Goal: Obtain resource: Download file/media

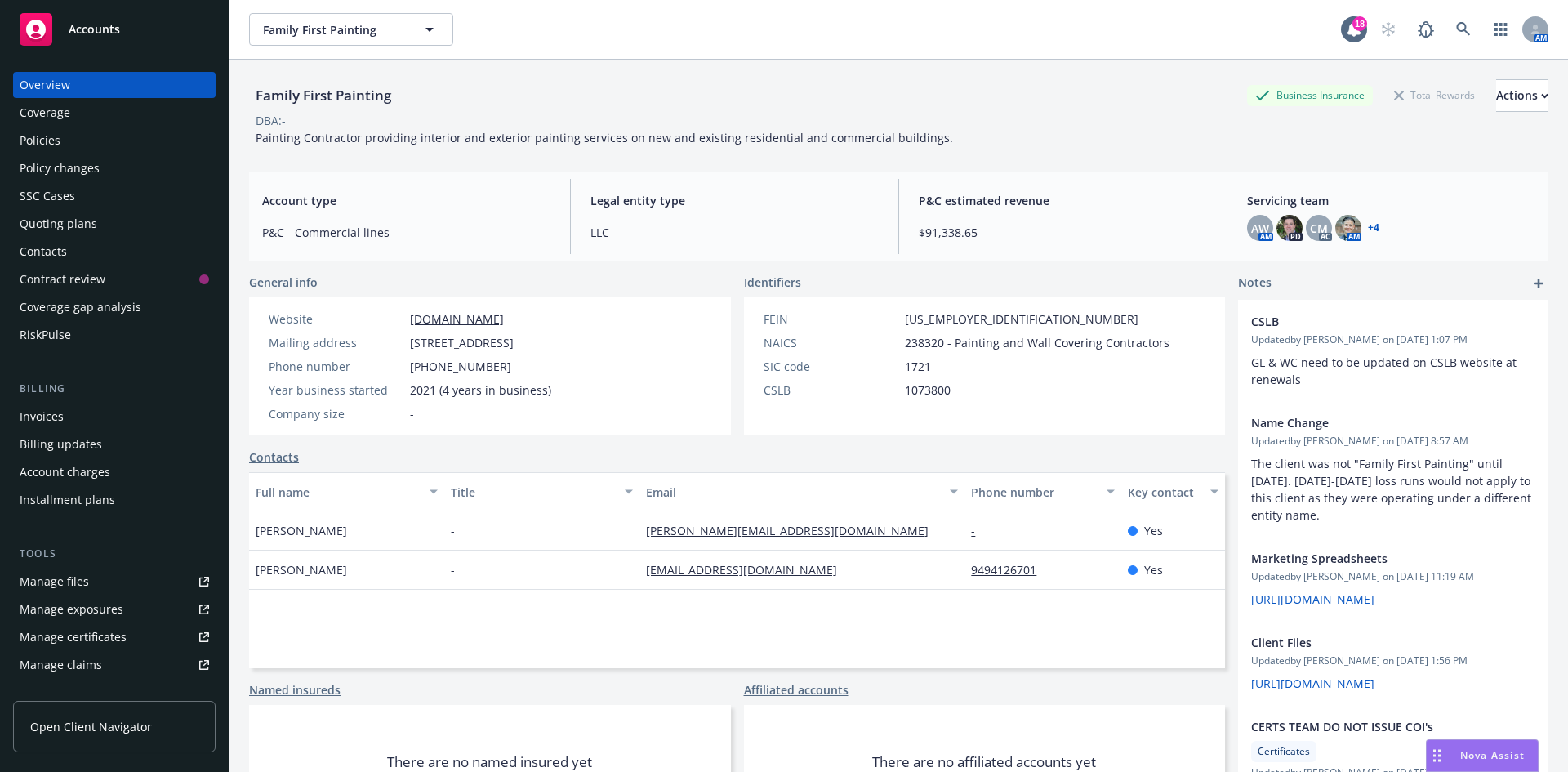
click at [84, 29] on span "Accounts" at bounding box center [95, 29] width 51 height 13
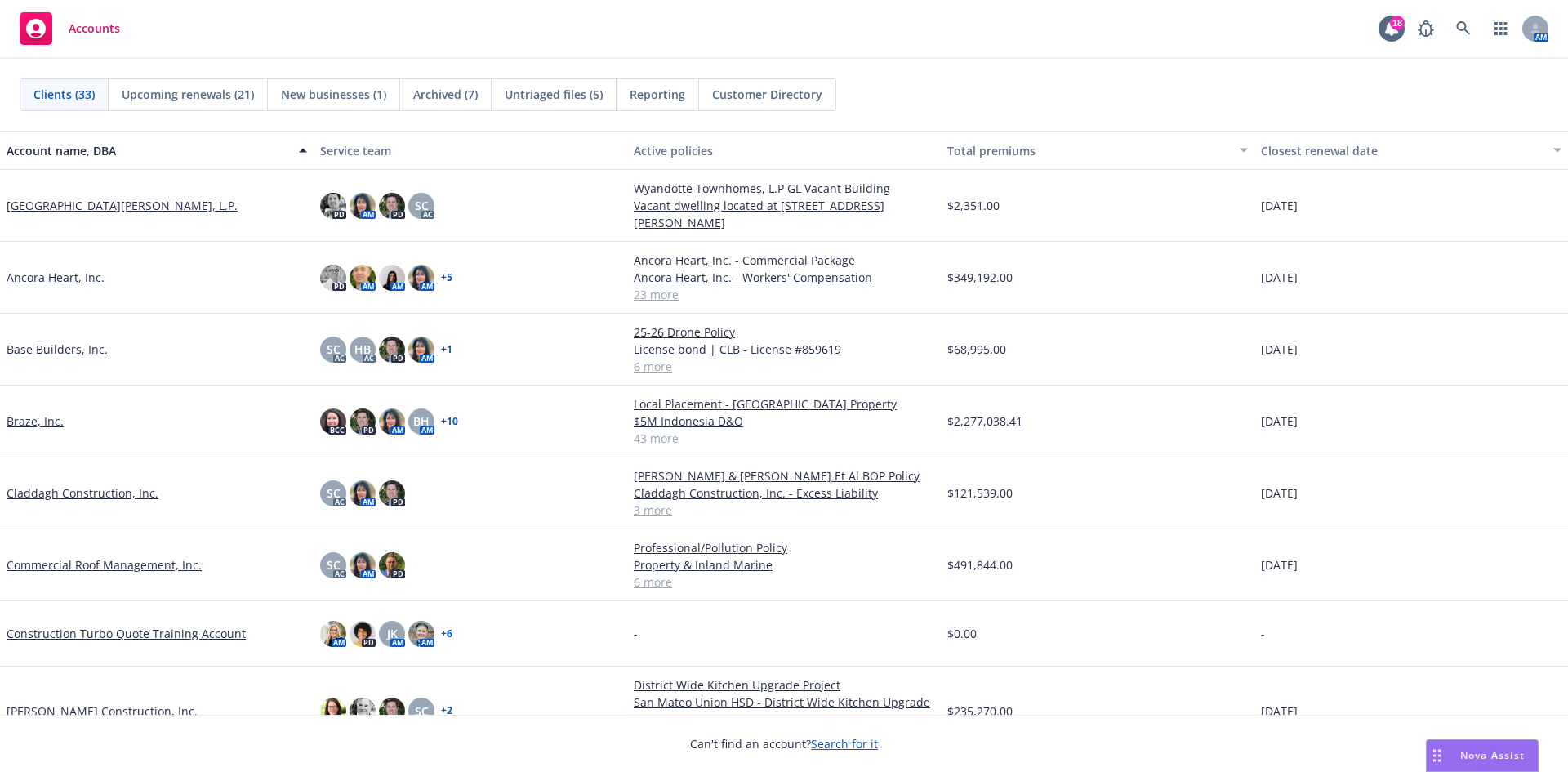
click at [85, 348] on link "Base Builders, Inc." at bounding box center [57, 348] width 102 height 17
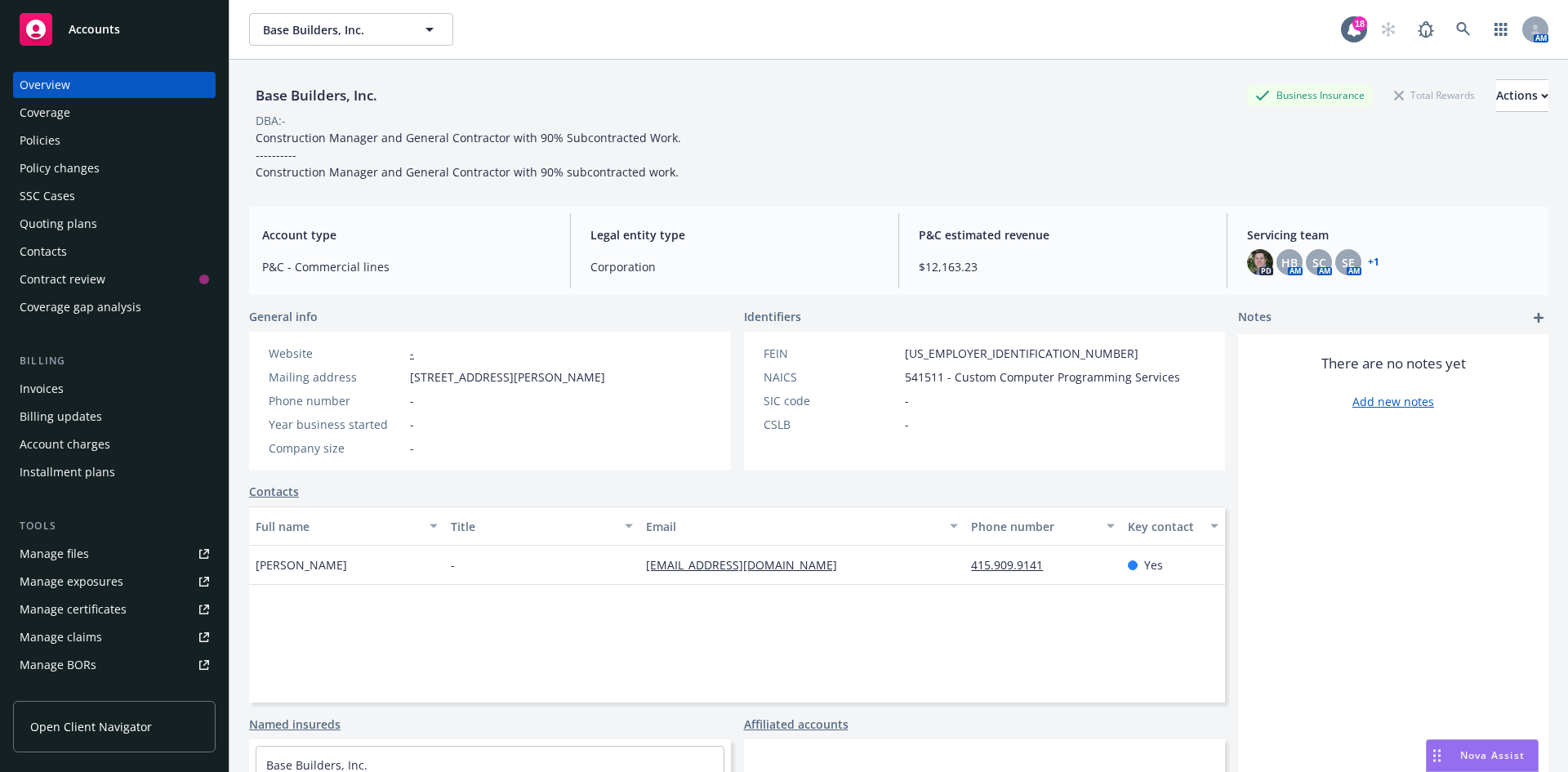
click at [55, 214] on div "Quoting plans" at bounding box center [58, 224] width 78 height 26
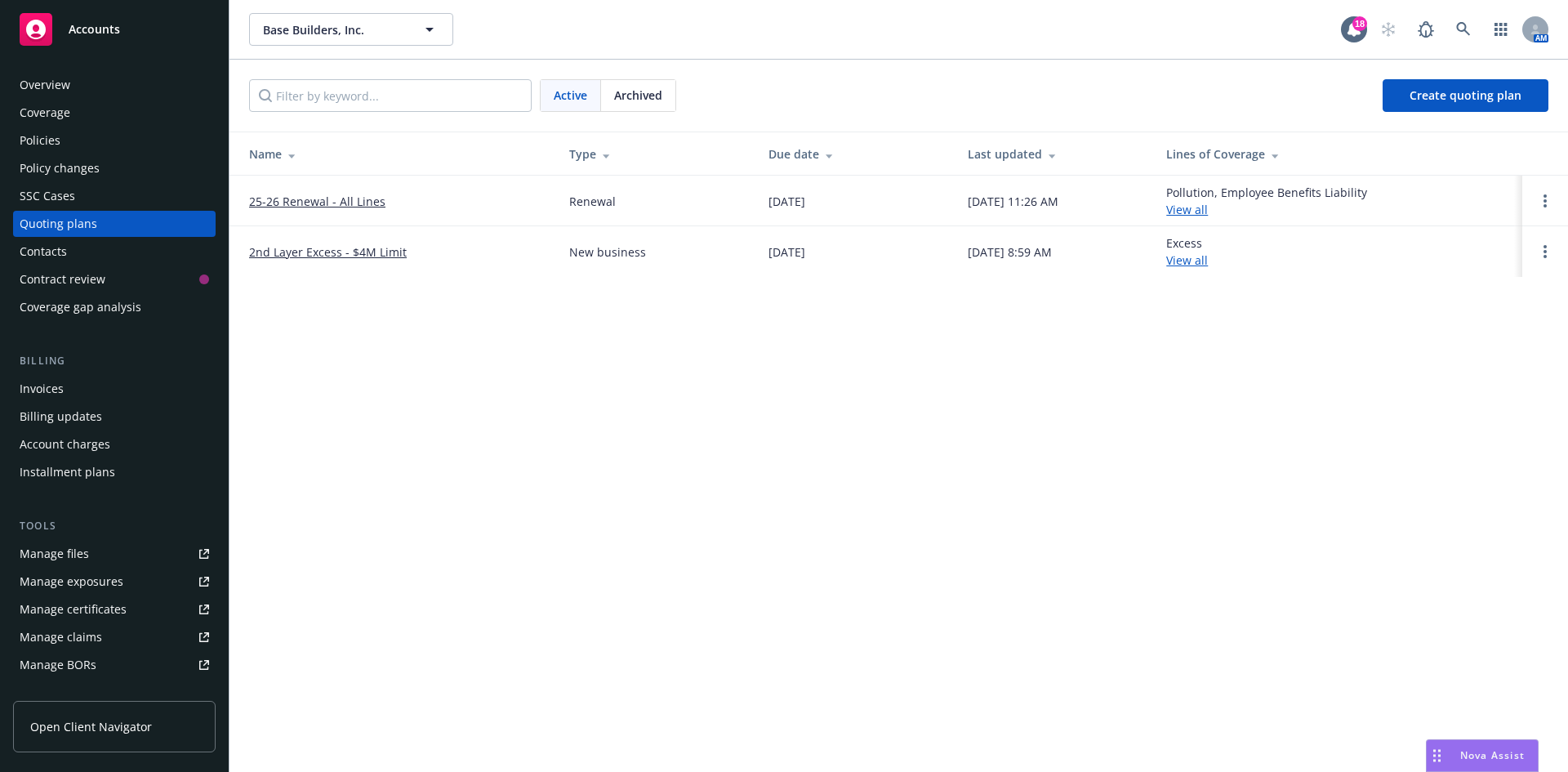
click at [623, 97] on span "Archived" at bounding box center [637, 95] width 48 height 17
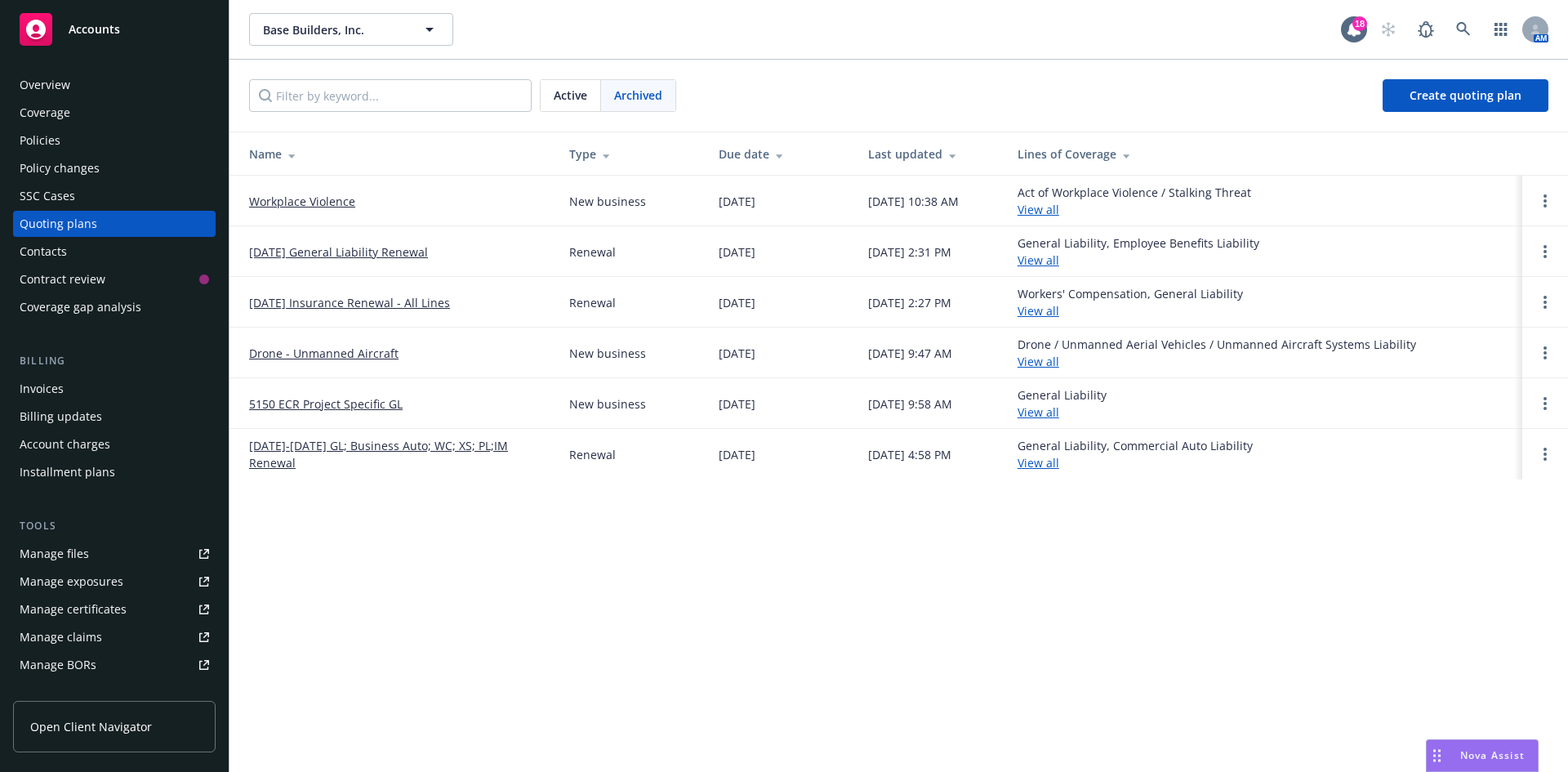
click at [324, 296] on link "[DATE] Insurance Renewal - All Lines" at bounding box center [349, 302] width 201 height 17
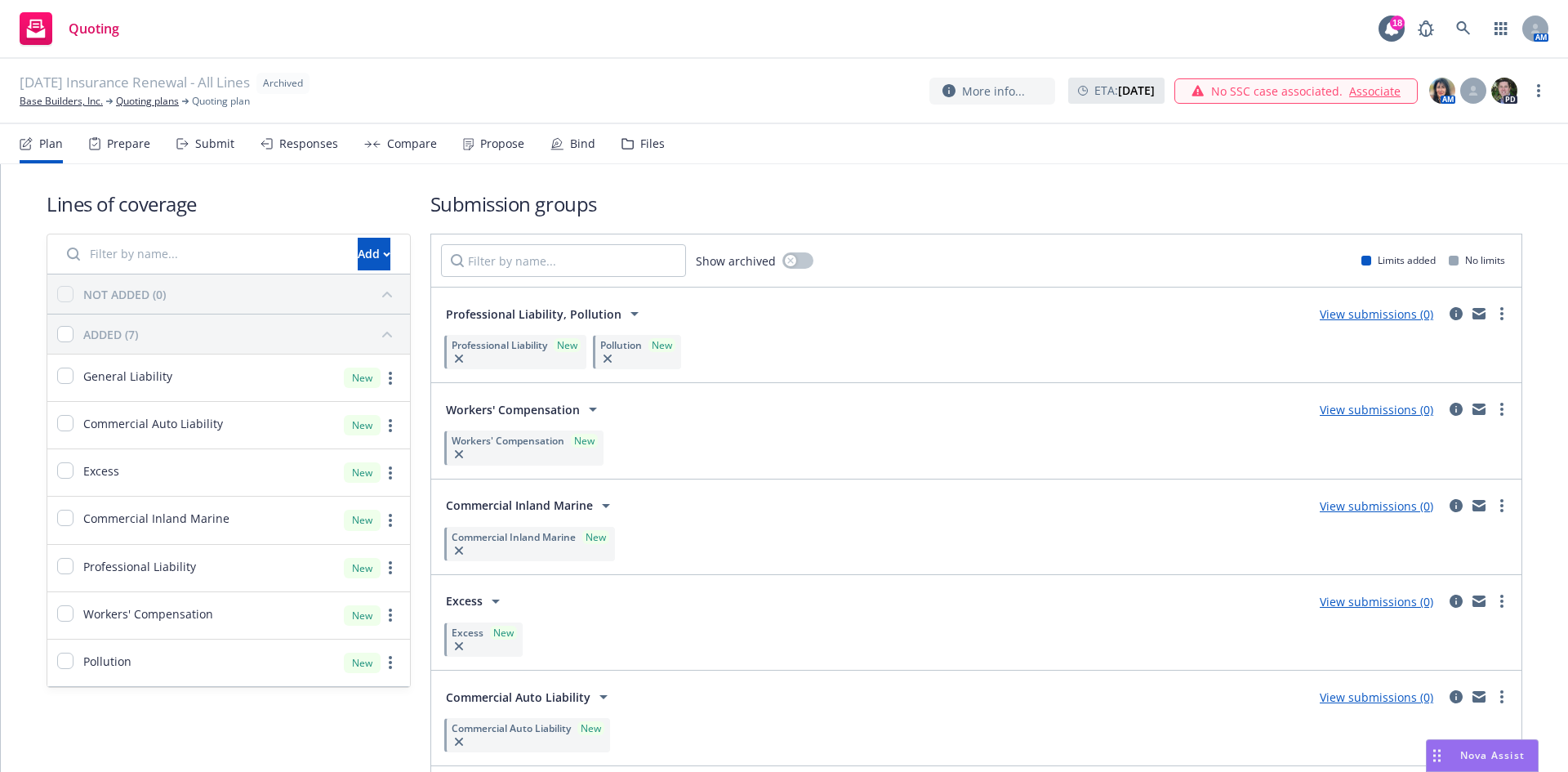
click at [573, 137] on div "Bind" at bounding box center [583, 143] width 26 height 13
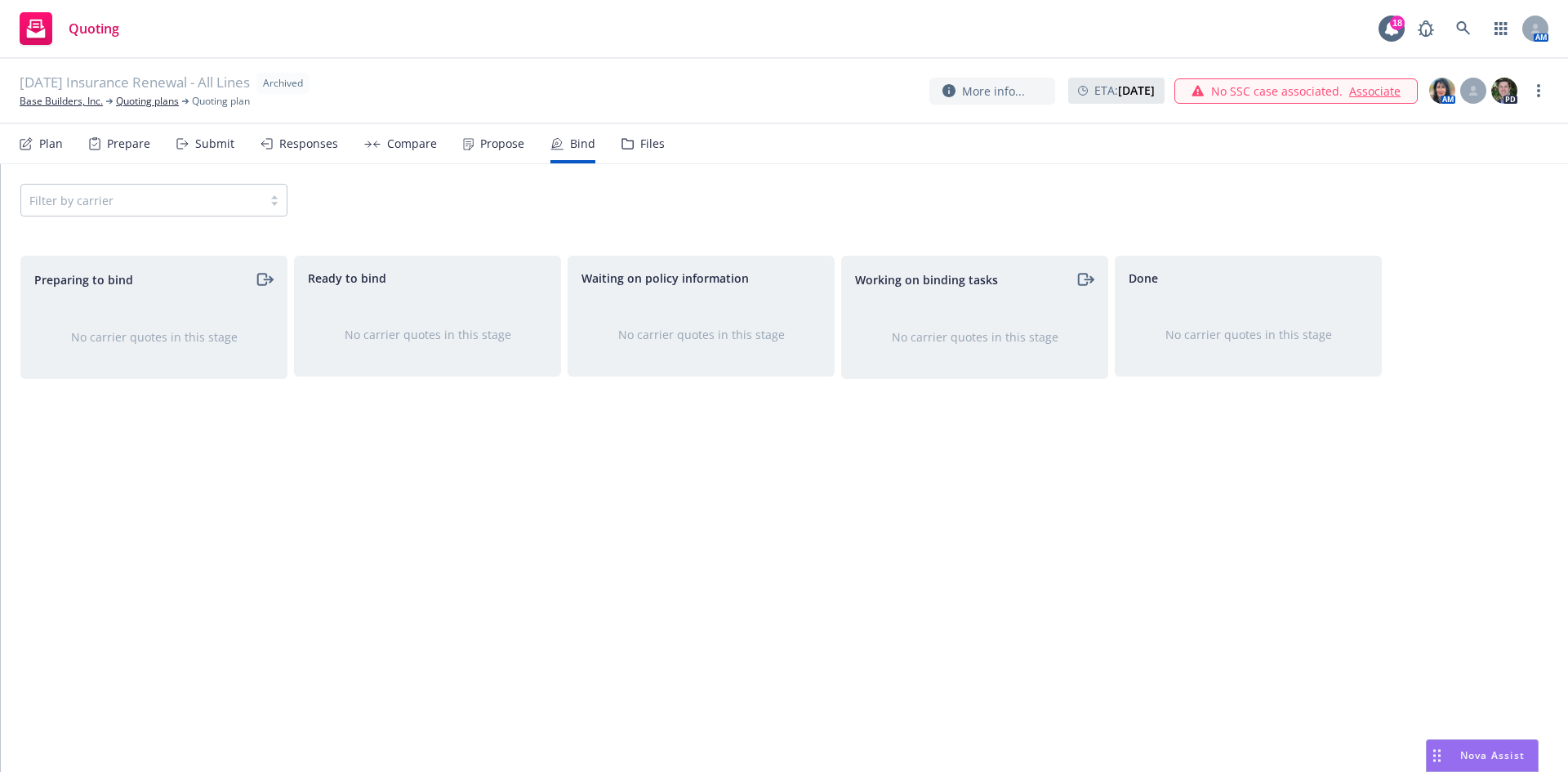
click at [483, 137] on div "Propose" at bounding box center [502, 143] width 44 height 13
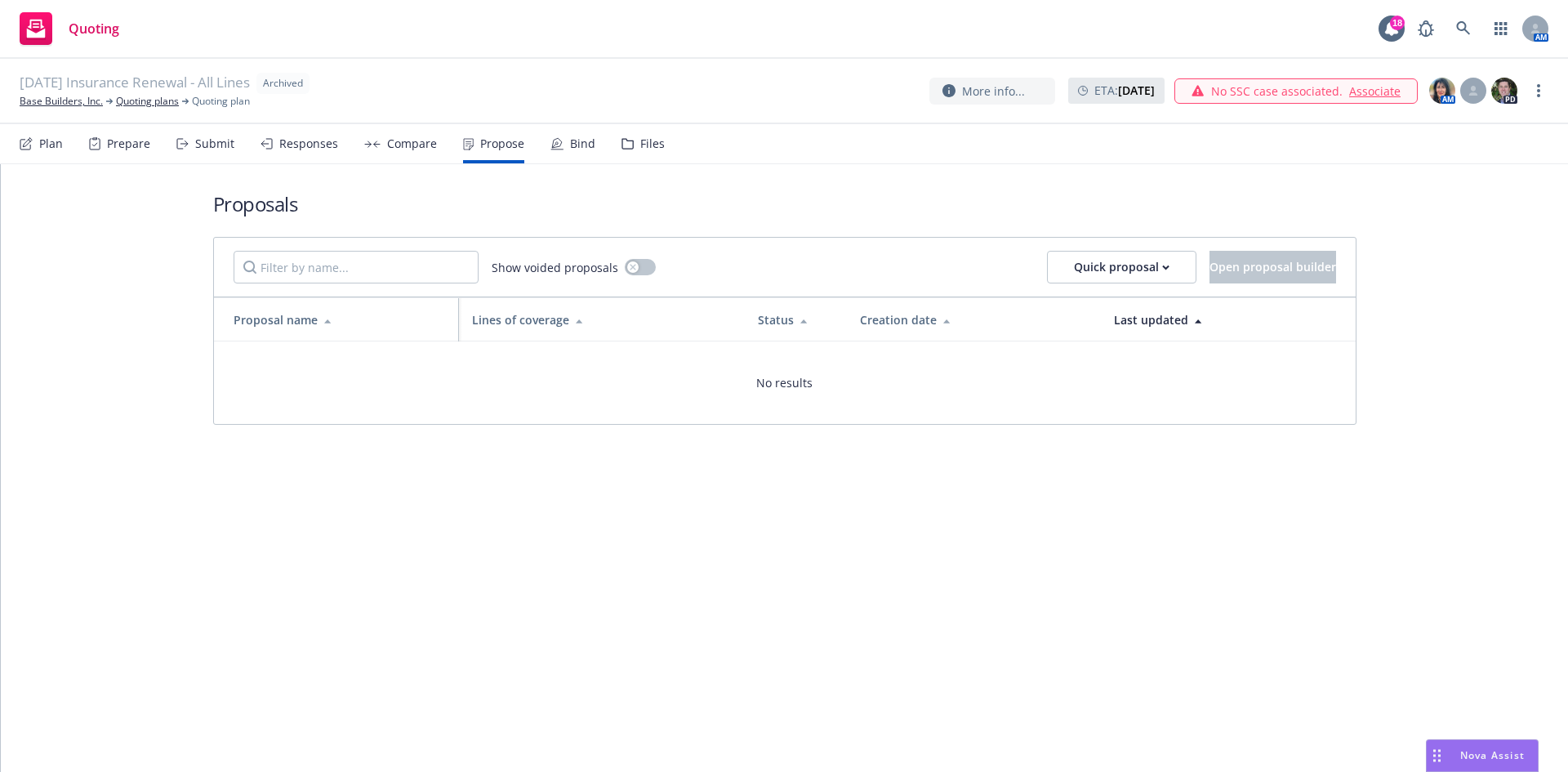
click at [387, 140] on div "Compare" at bounding box center [411, 143] width 49 height 13
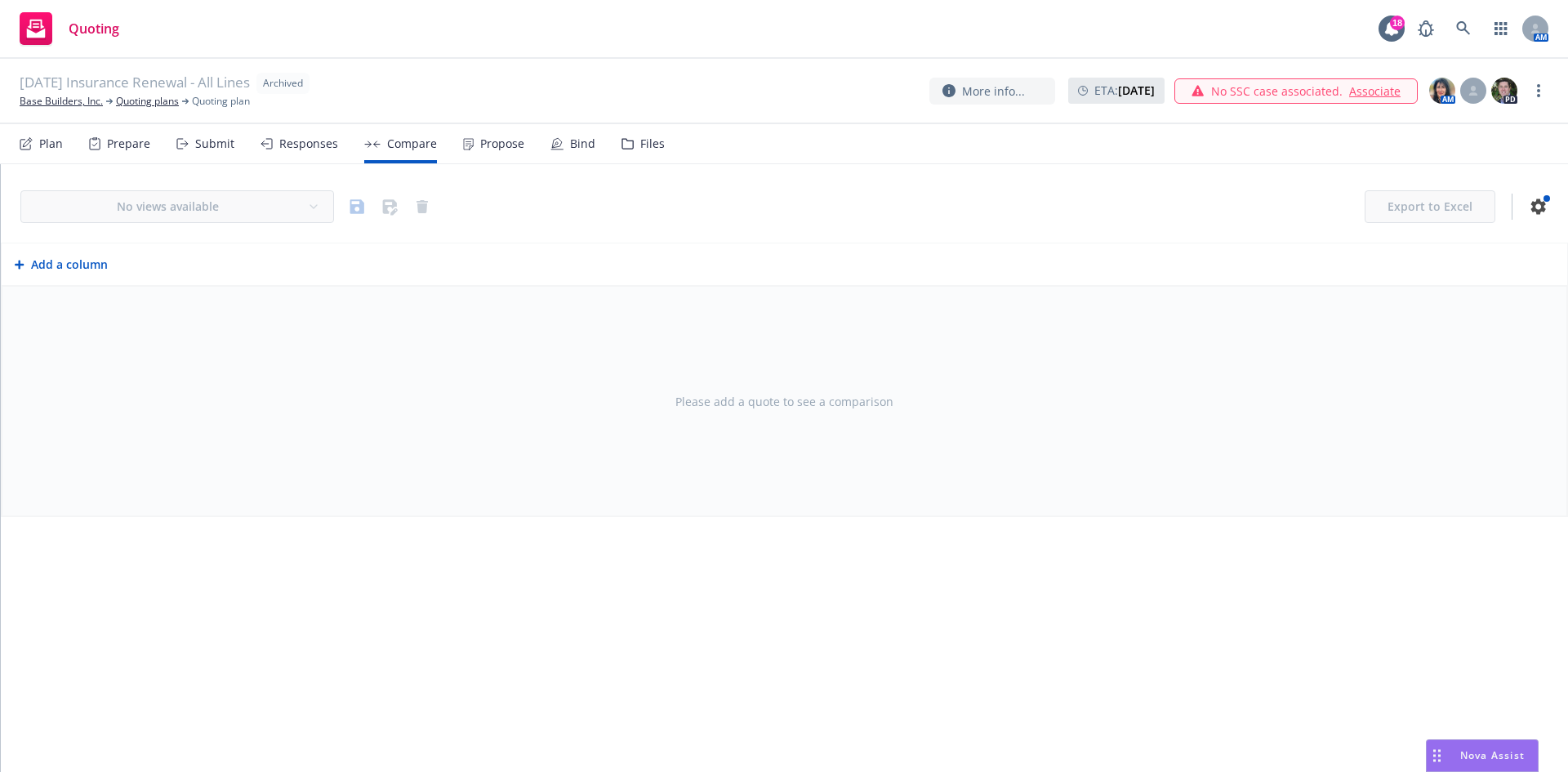
click at [289, 142] on div "Responses" at bounding box center [309, 143] width 59 height 13
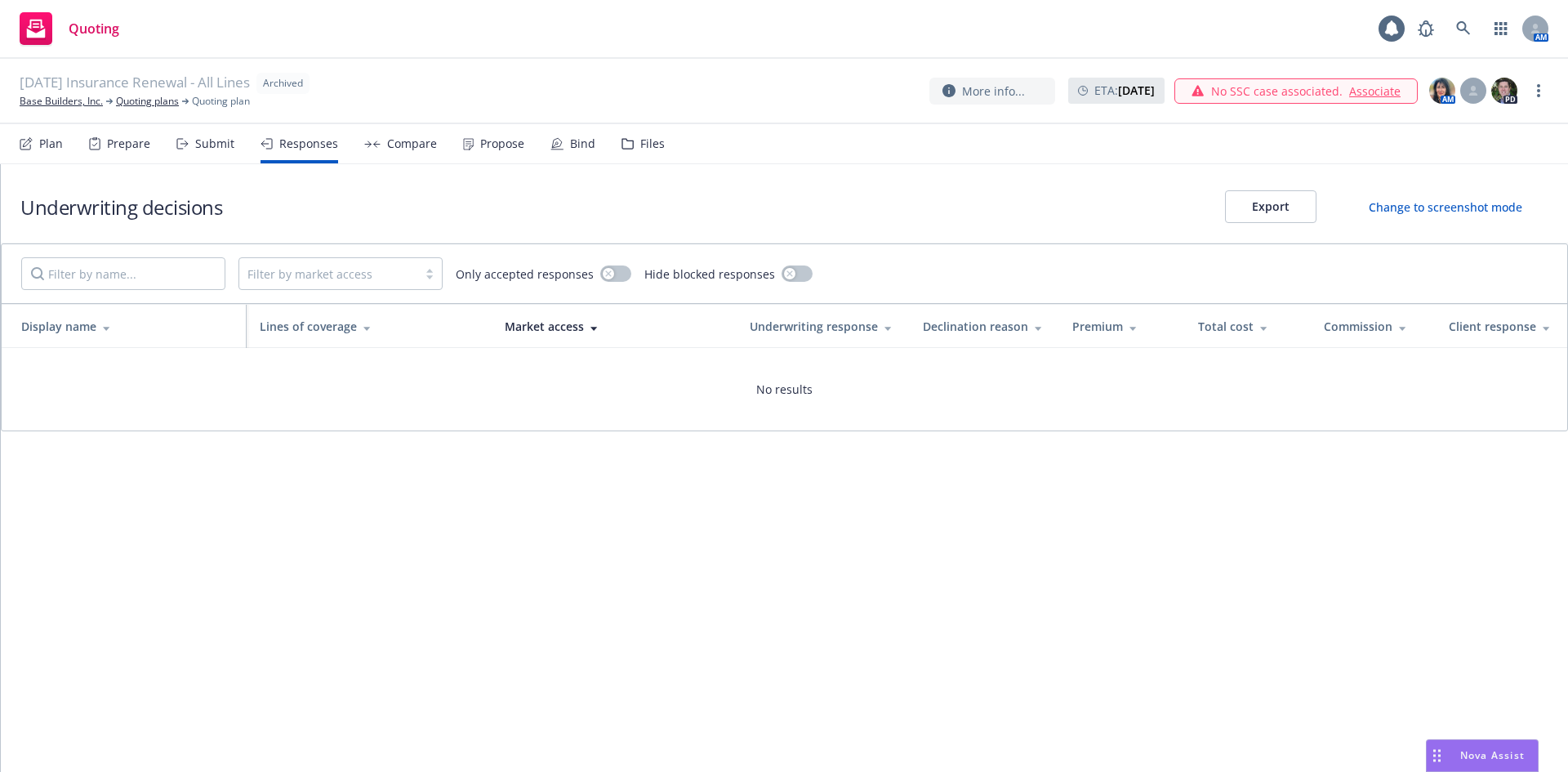
click at [184, 143] on icon at bounding box center [183, 144] width 12 height 12
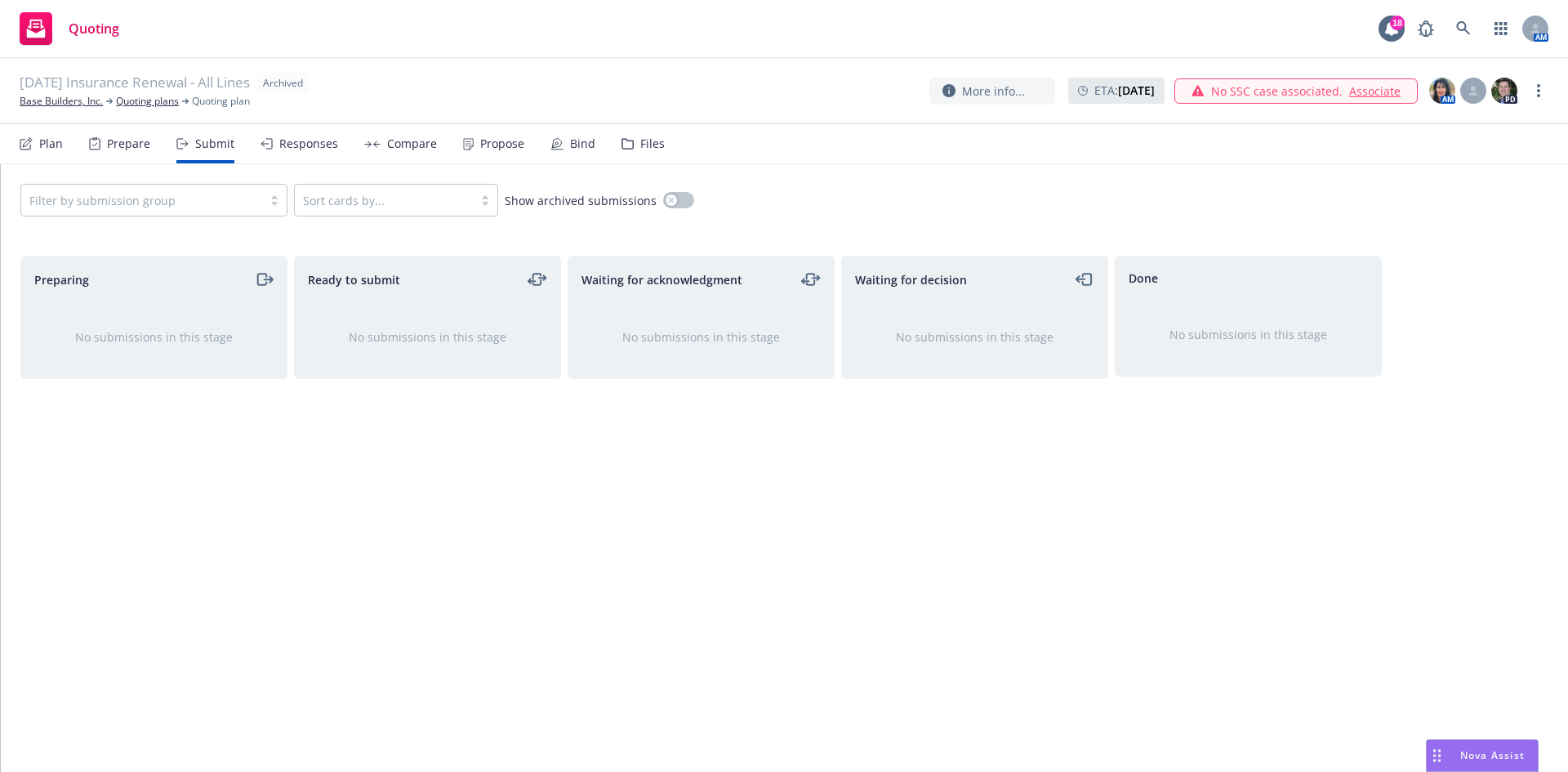
click at [28, 141] on icon at bounding box center [26, 143] width 13 height 13
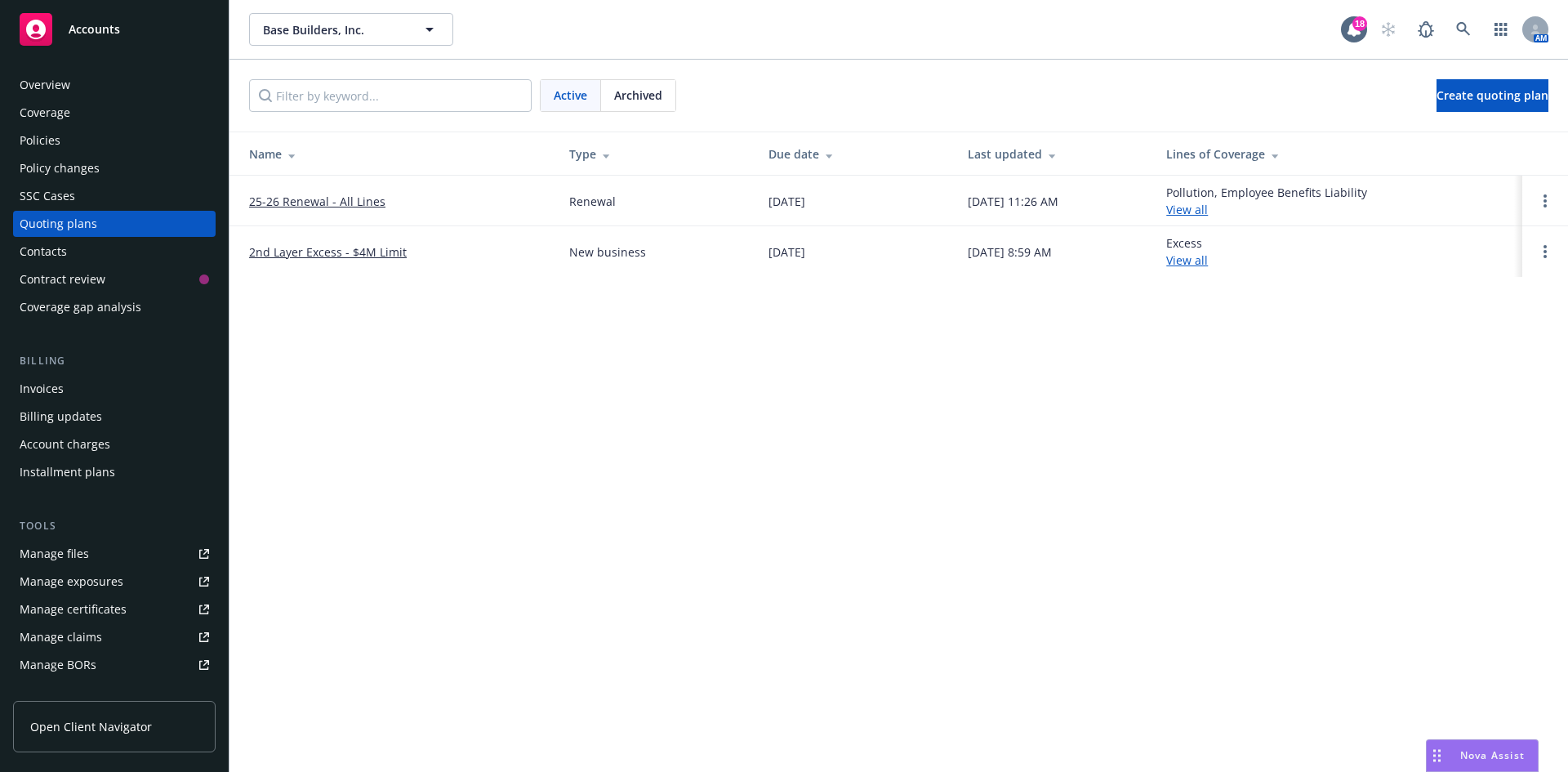
click at [646, 99] on span "Archived" at bounding box center [637, 95] width 48 height 17
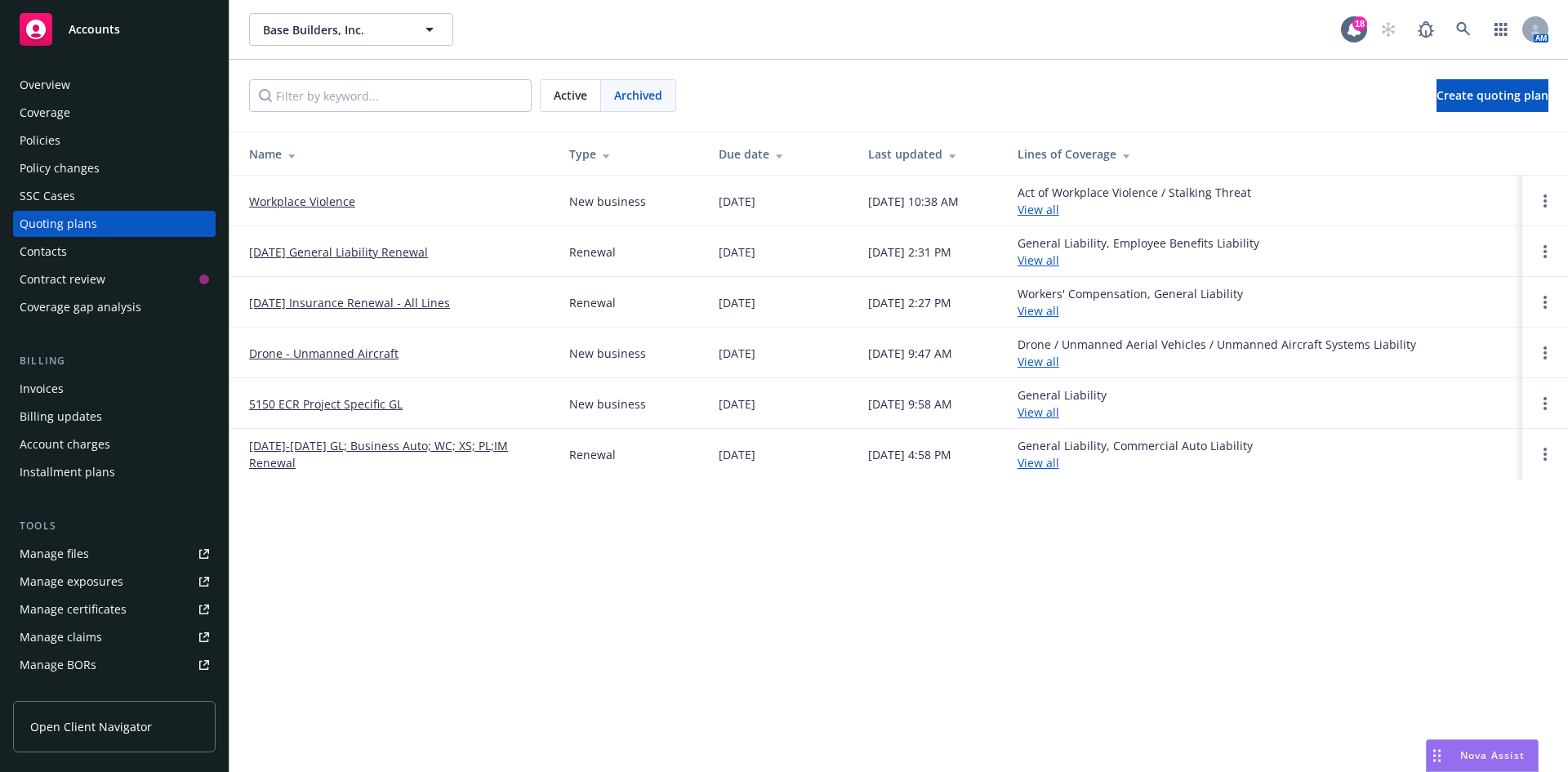
click at [407, 446] on link "8/16/24-8/16/25 GL; Business Auto; WC; XS; PL;IM Renewal" at bounding box center [396, 454] width 294 height 35
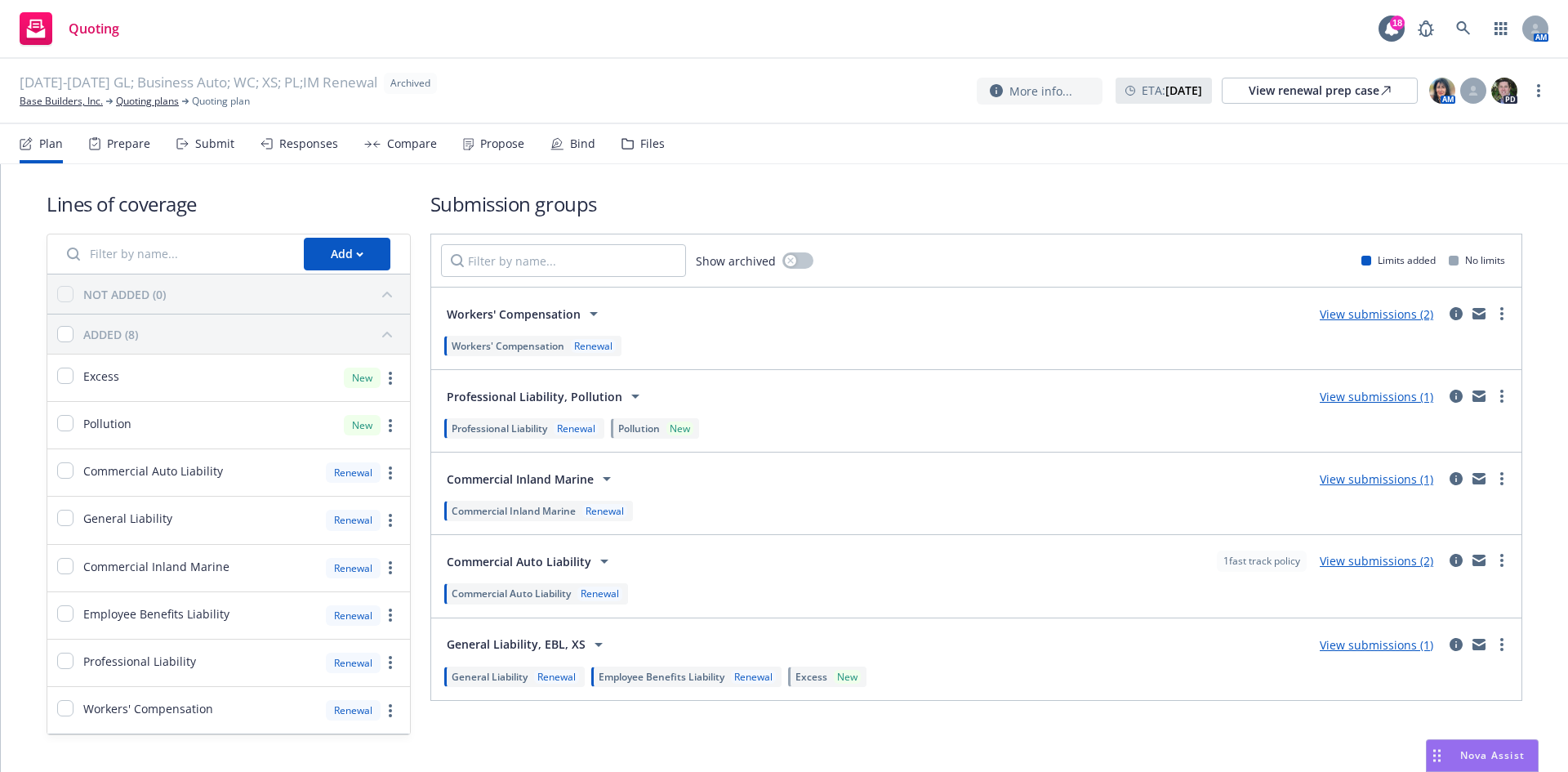
click at [561, 135] on div "Bind" at bounding box center [573, 144] width 45 height 39
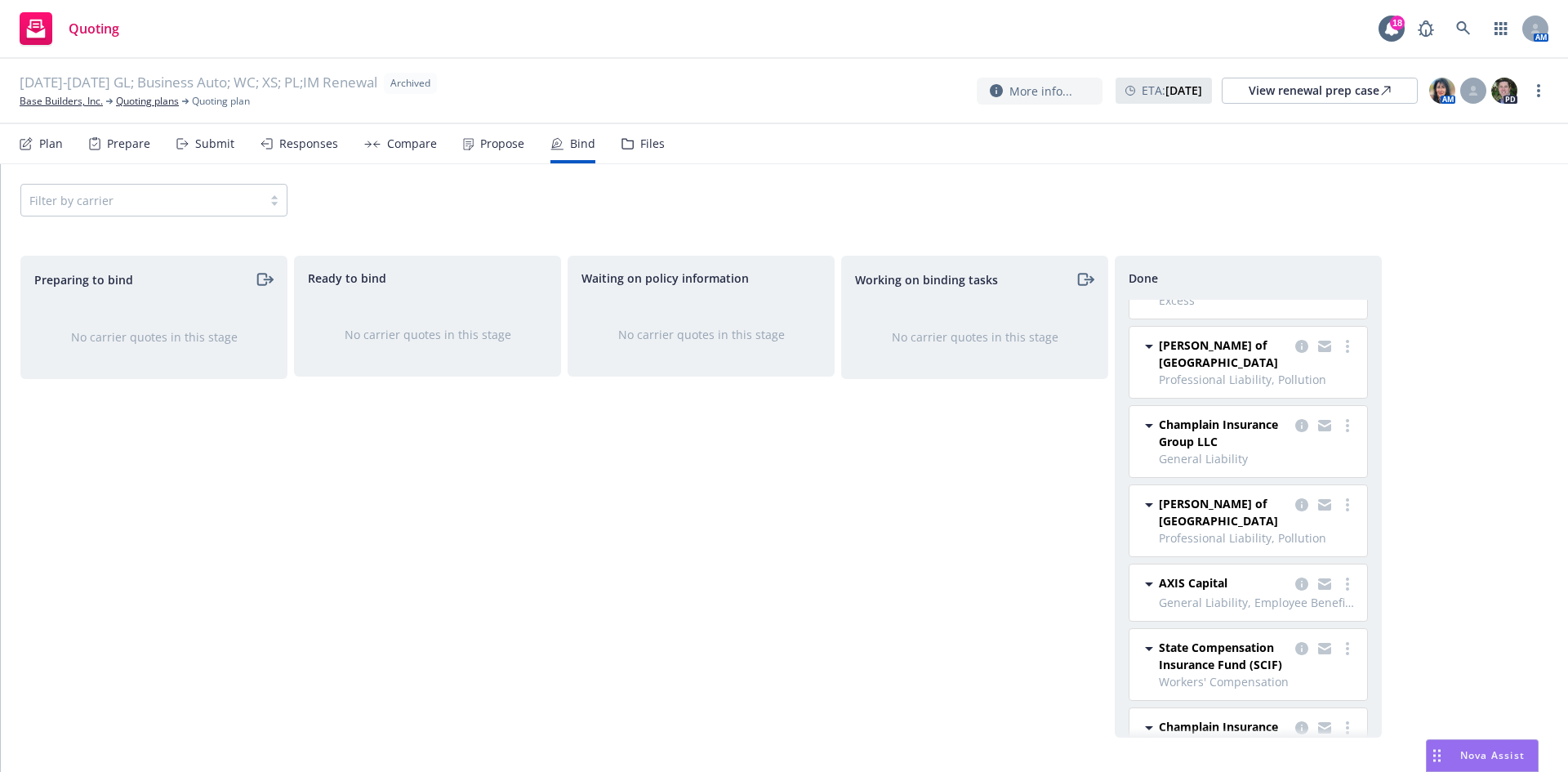
scroll to position [82, 0]
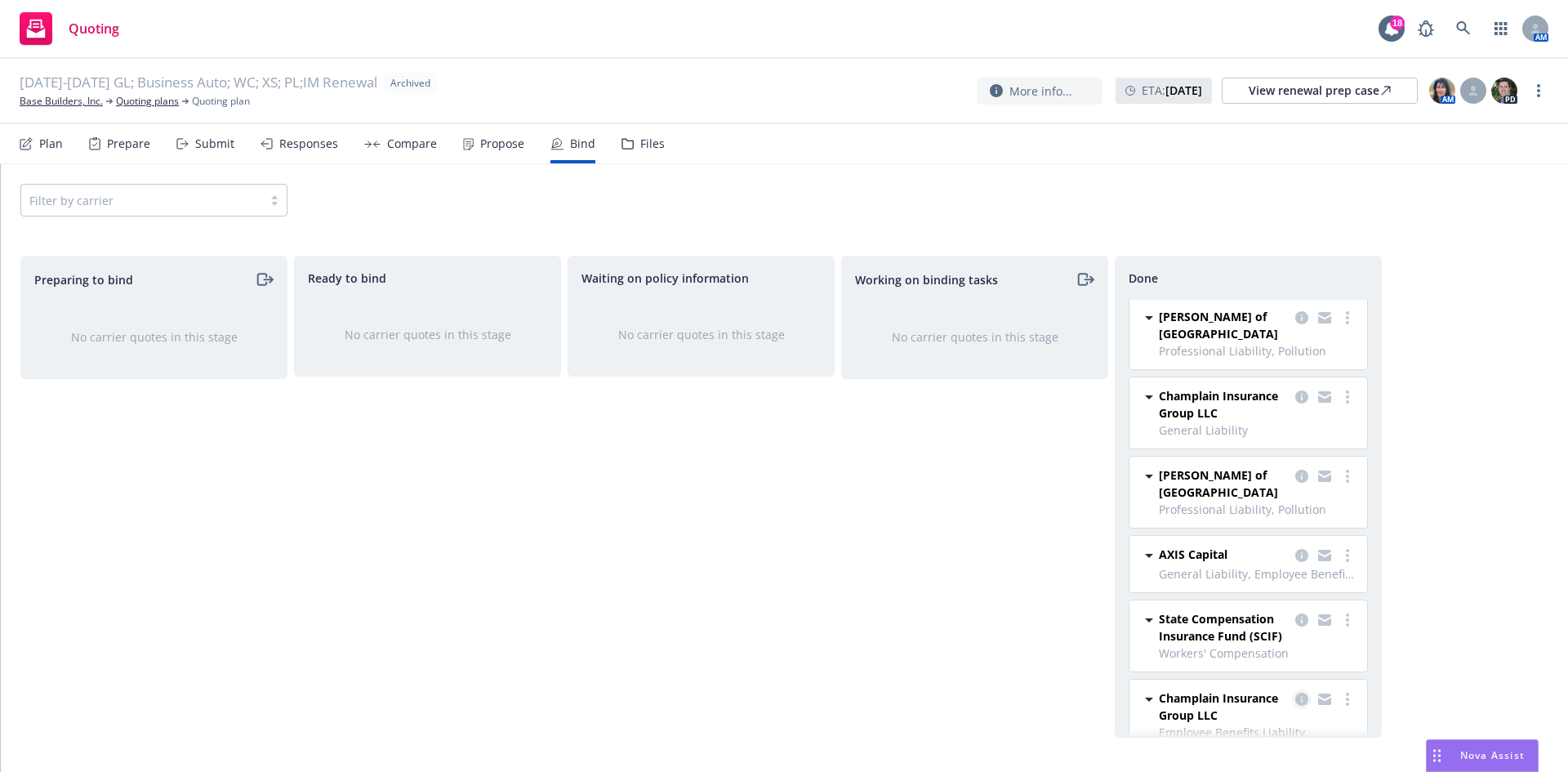
click at [1292, 689] on link "copy logging email" at bounding box center [1302, 699] width 20 height 20
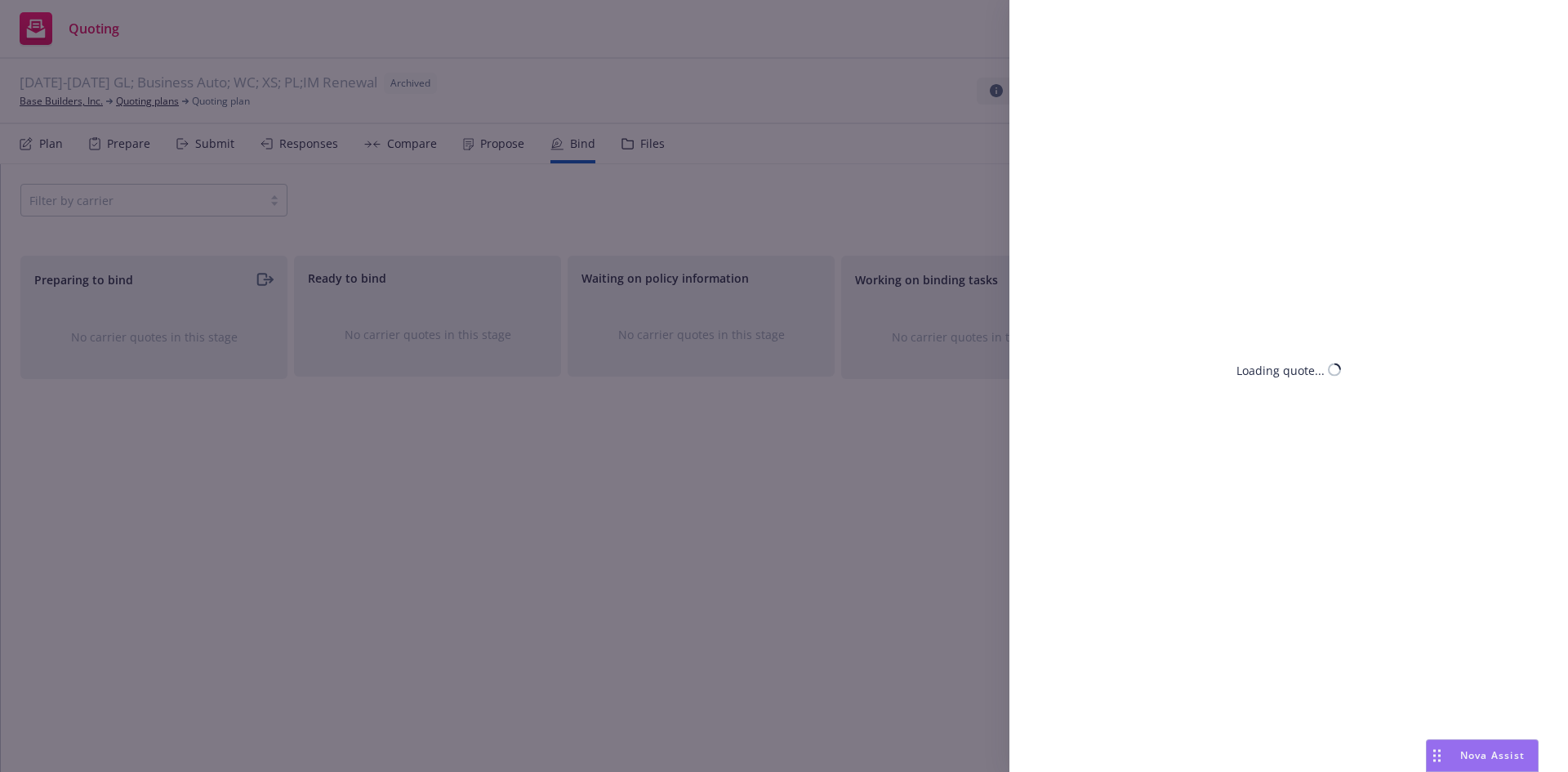
select select "CA"
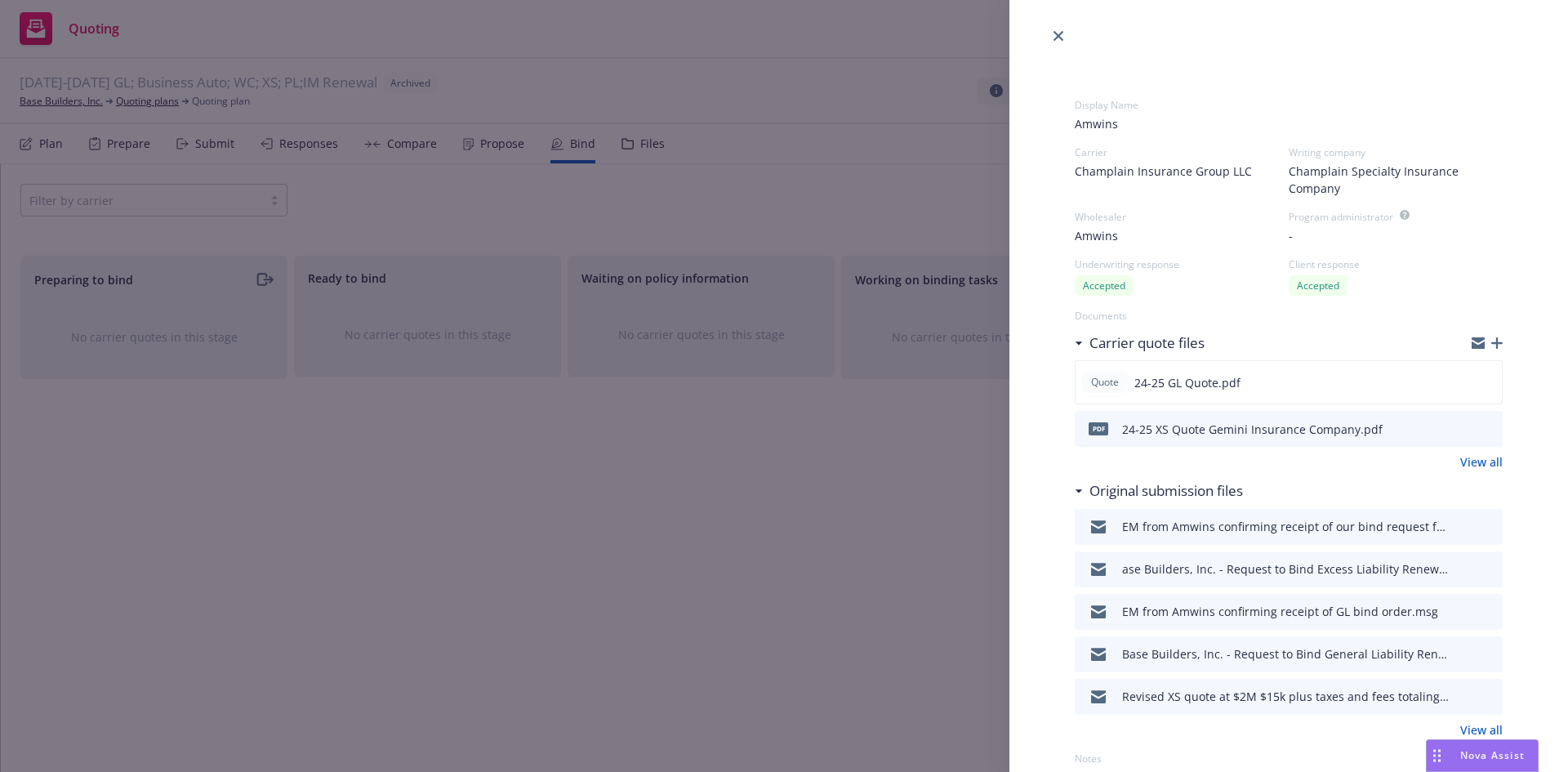
click at [1248, 576] on div "ase Builders, Inc. - Request to Bind Excess Liability Renewal Effective [DATE].…" at bounding box center [1285, 569] width 327 height 17
click at [1456, 569] on icon "download file" at bounding box center [1460, 567] width 11 height 10
click at [1053, 34] on link "close" at bounding box center [1059, 36] width 20 height 20
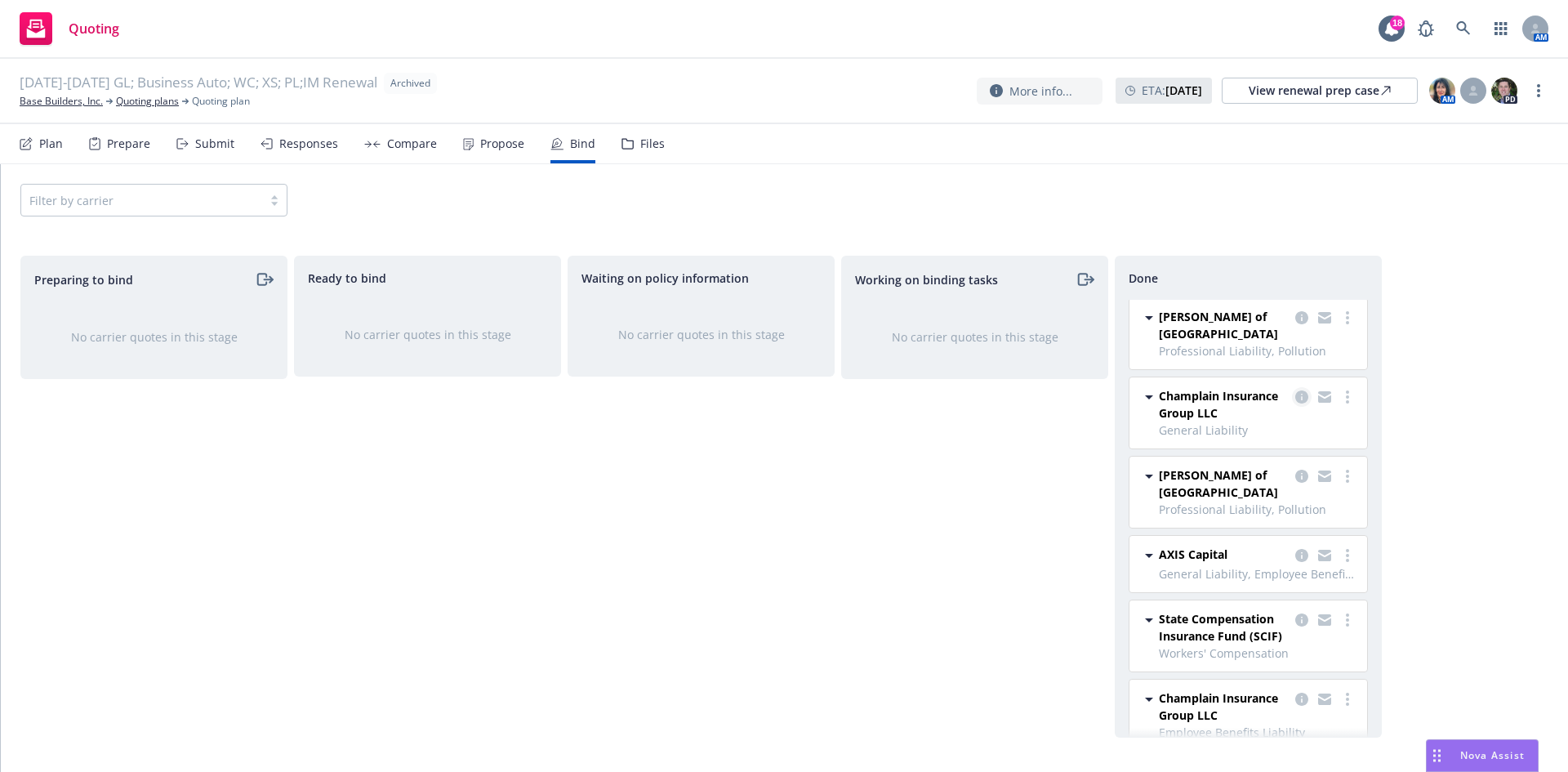
click at [1296, 391] on icon "copy logging email" at bounding box center [1302, 397] width 13 height 13
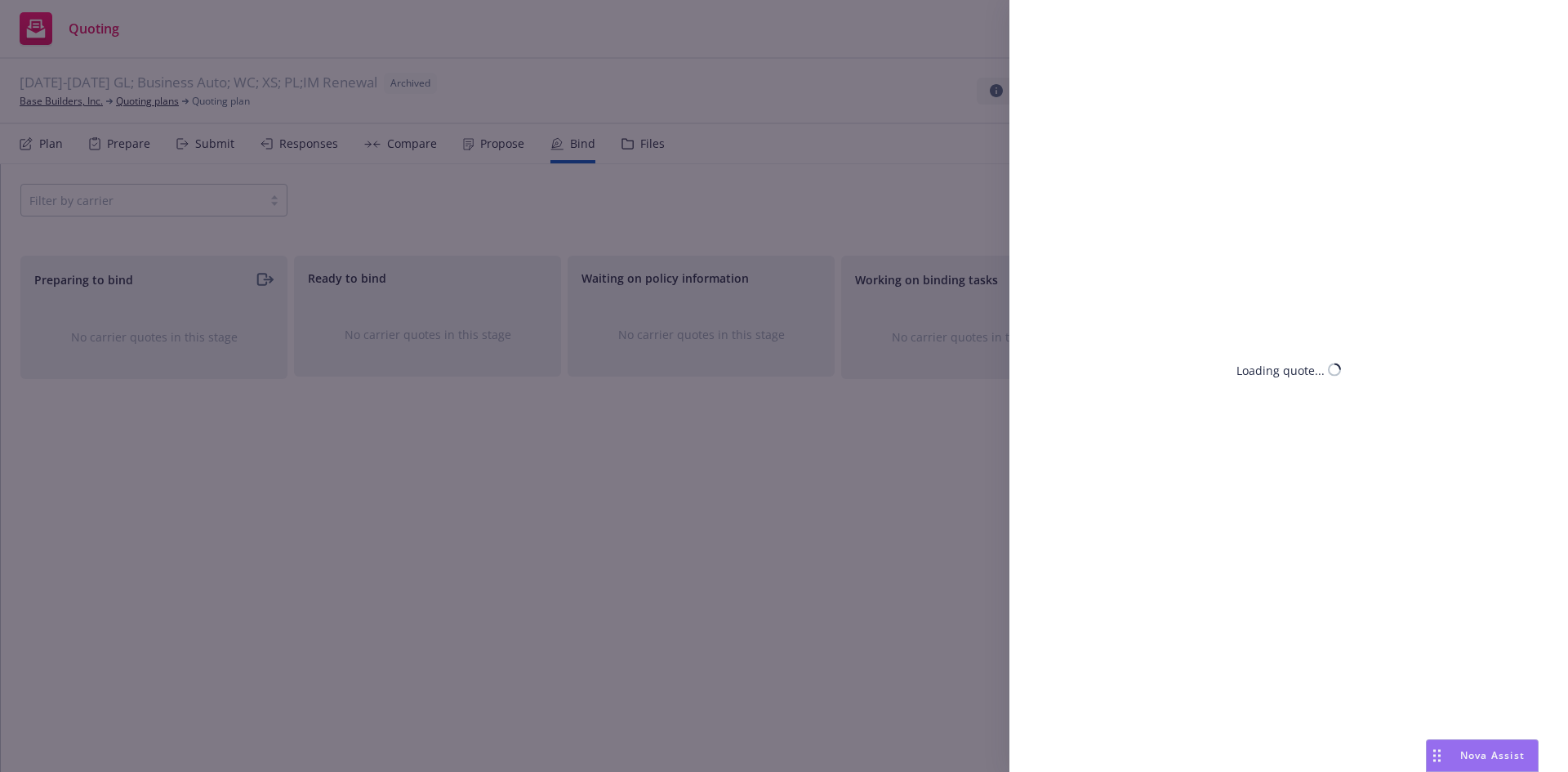
select select "CA"
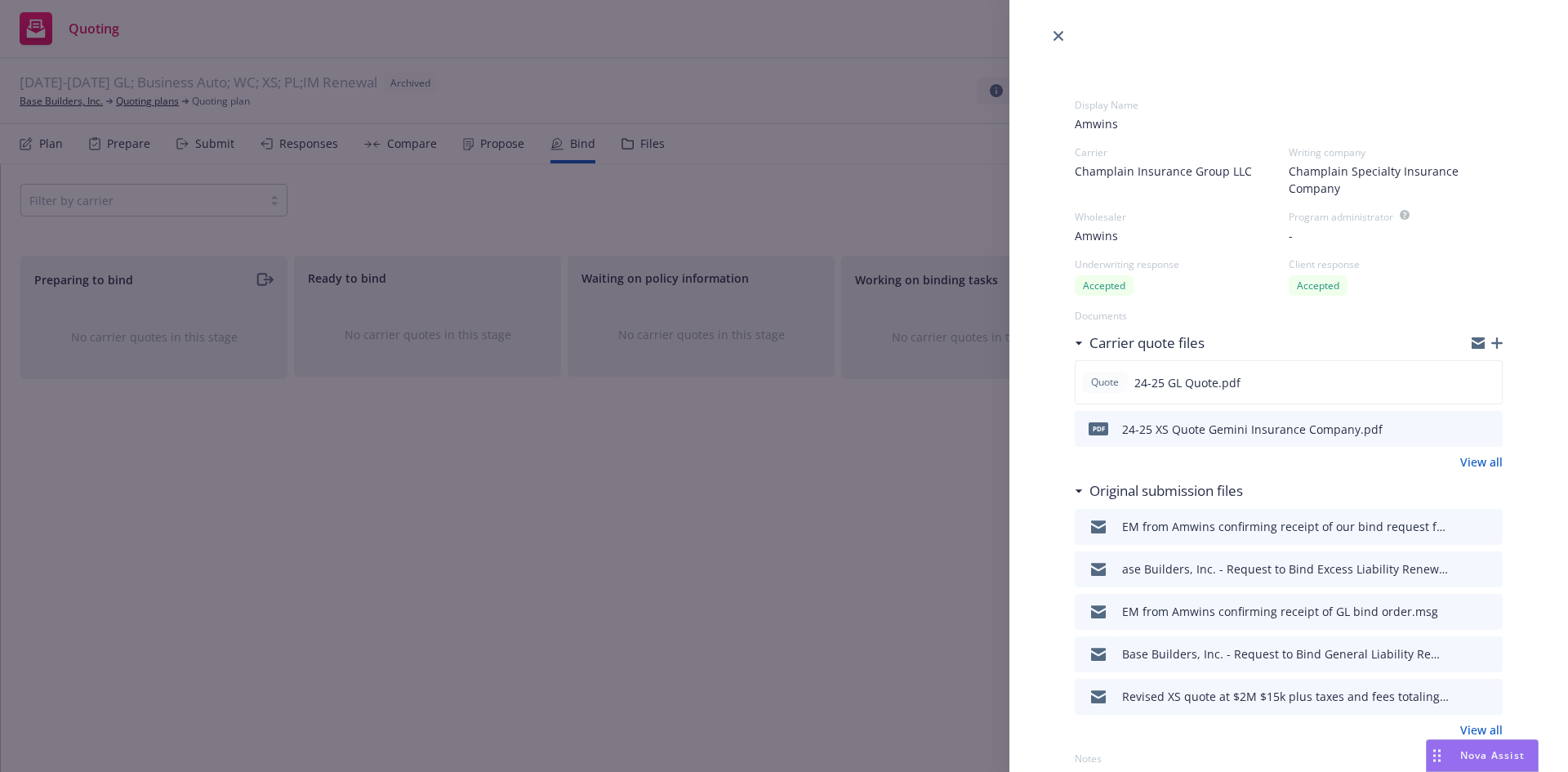
click at [1454, 656] on icon "download file" at bounding box center [1459, 653] width 13 height 13
click at [1455, 656] on button "download file" at bounding box center [1459, 653] width 17 height 17
click at [1062, 29] on link "close" at bounding box center [1059, 36] width 20 height 20
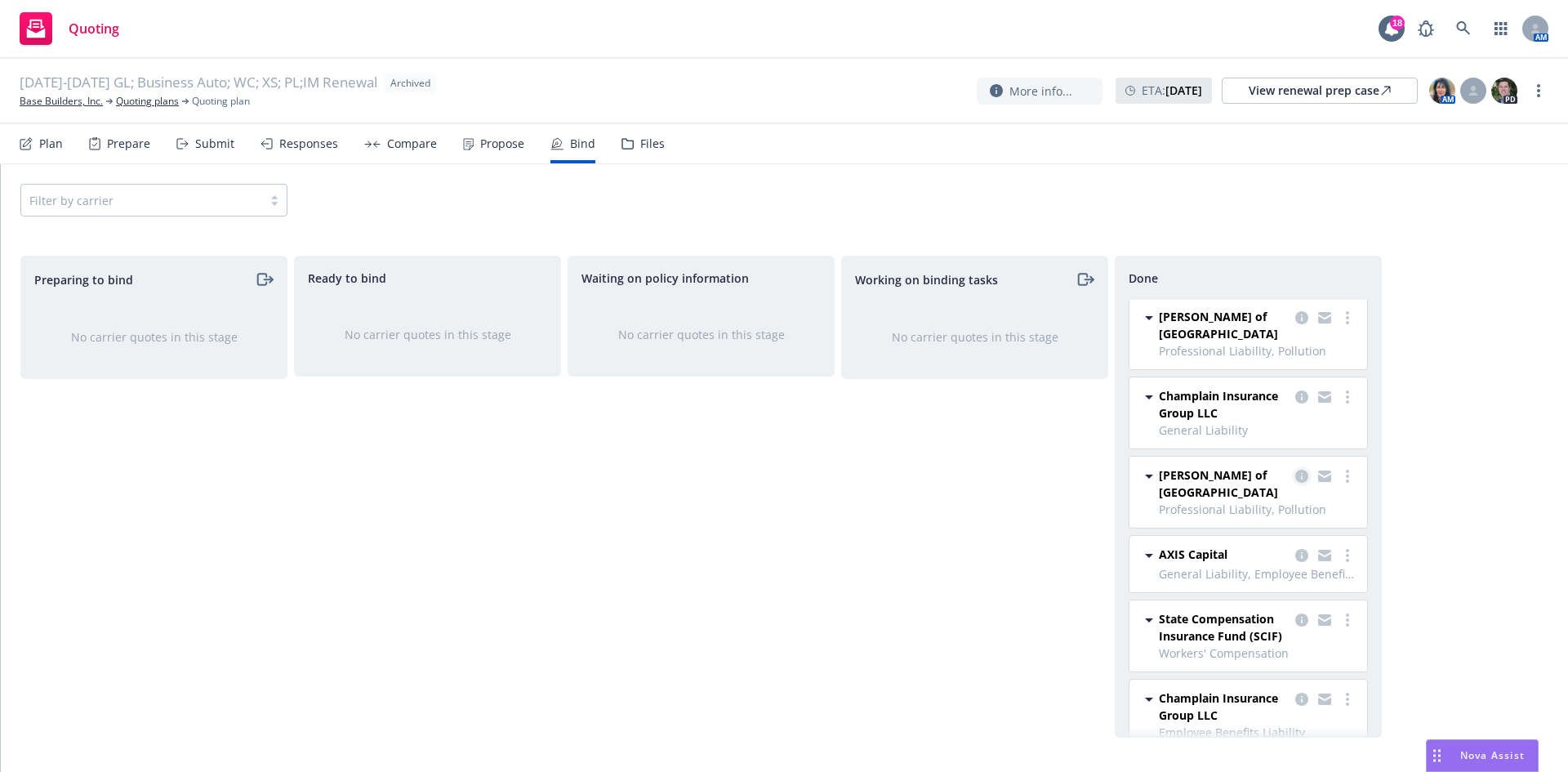
click at [1296, 470] on icon "copy logging email" at bounding box center [1302, 476] width 13 height 13
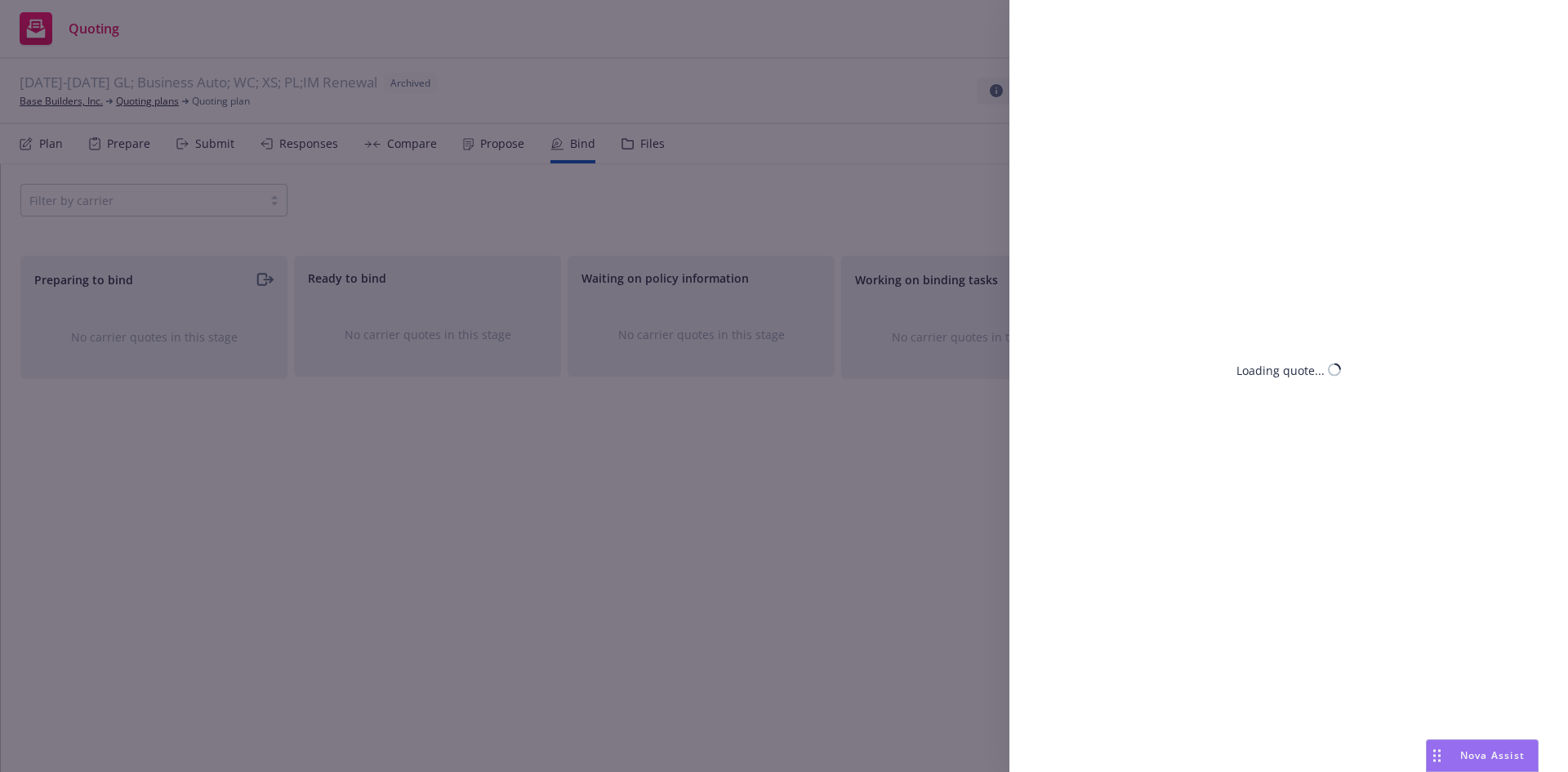
select select "CA"
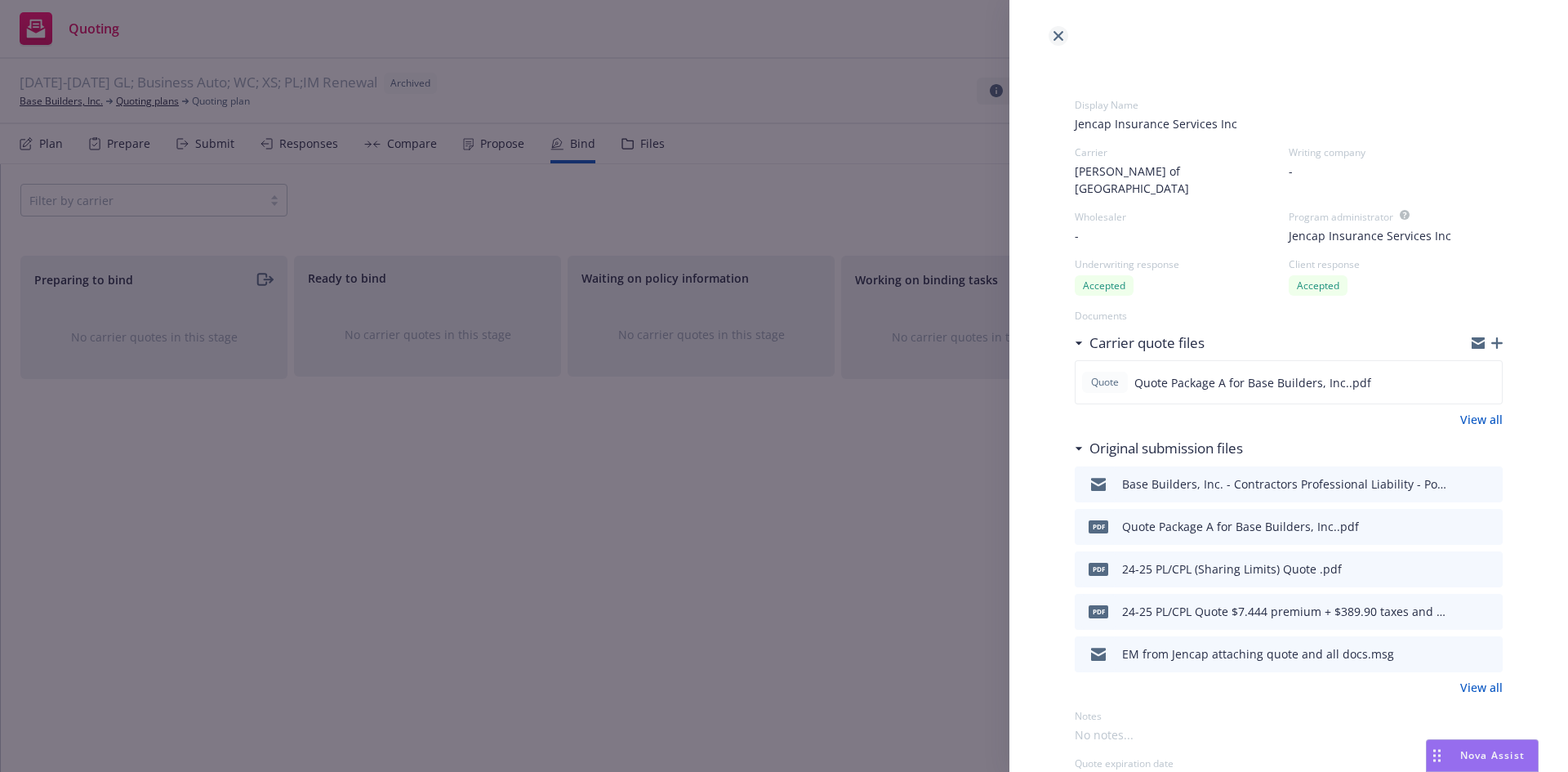
click at [1060, 39] on icon "close" at bounding box center [1059, 36] width 10 height 10
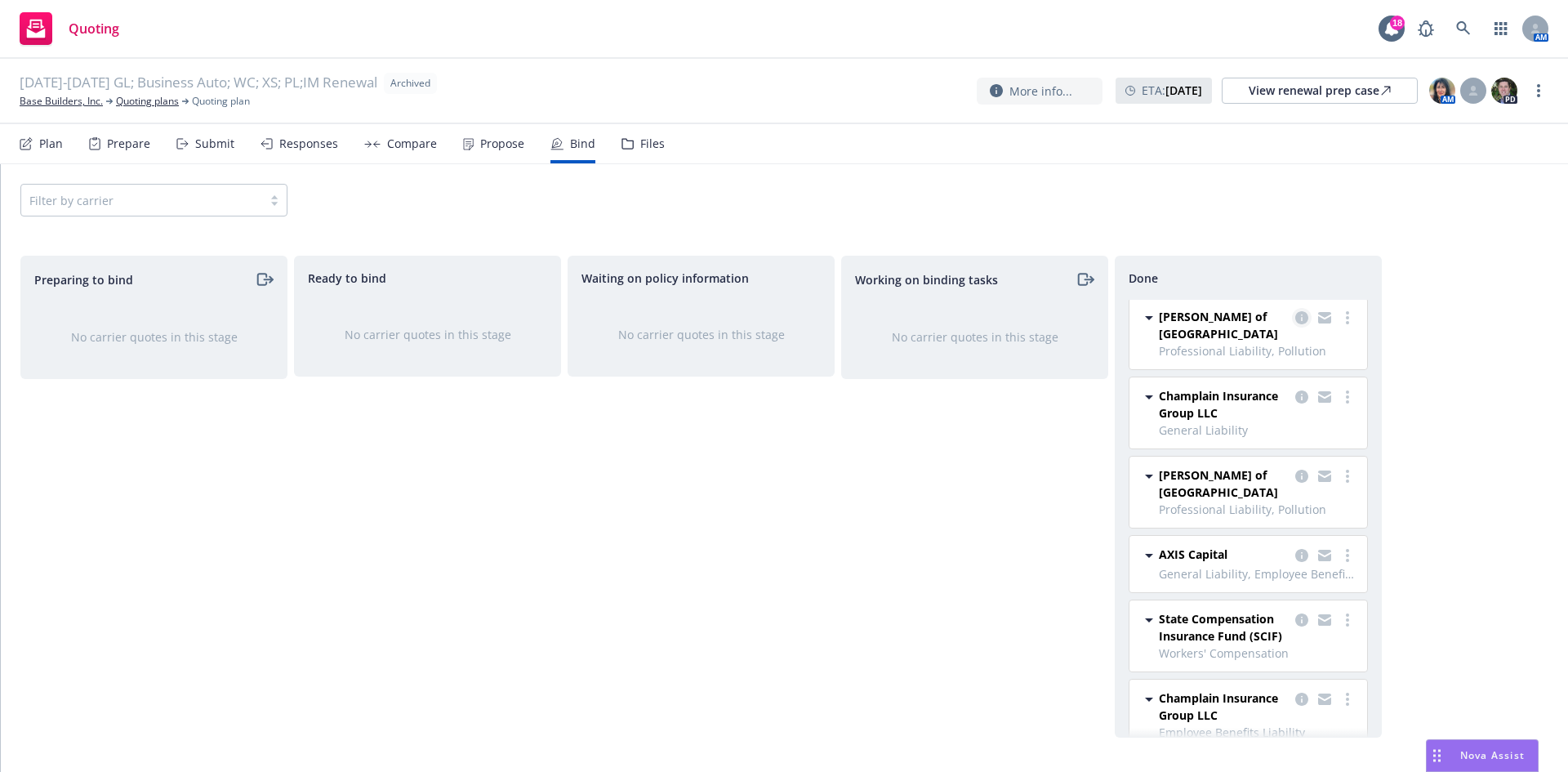
click at [1296, 312] on icon "copy logging email" at bounding box center [1302, 317] width 13 height 13
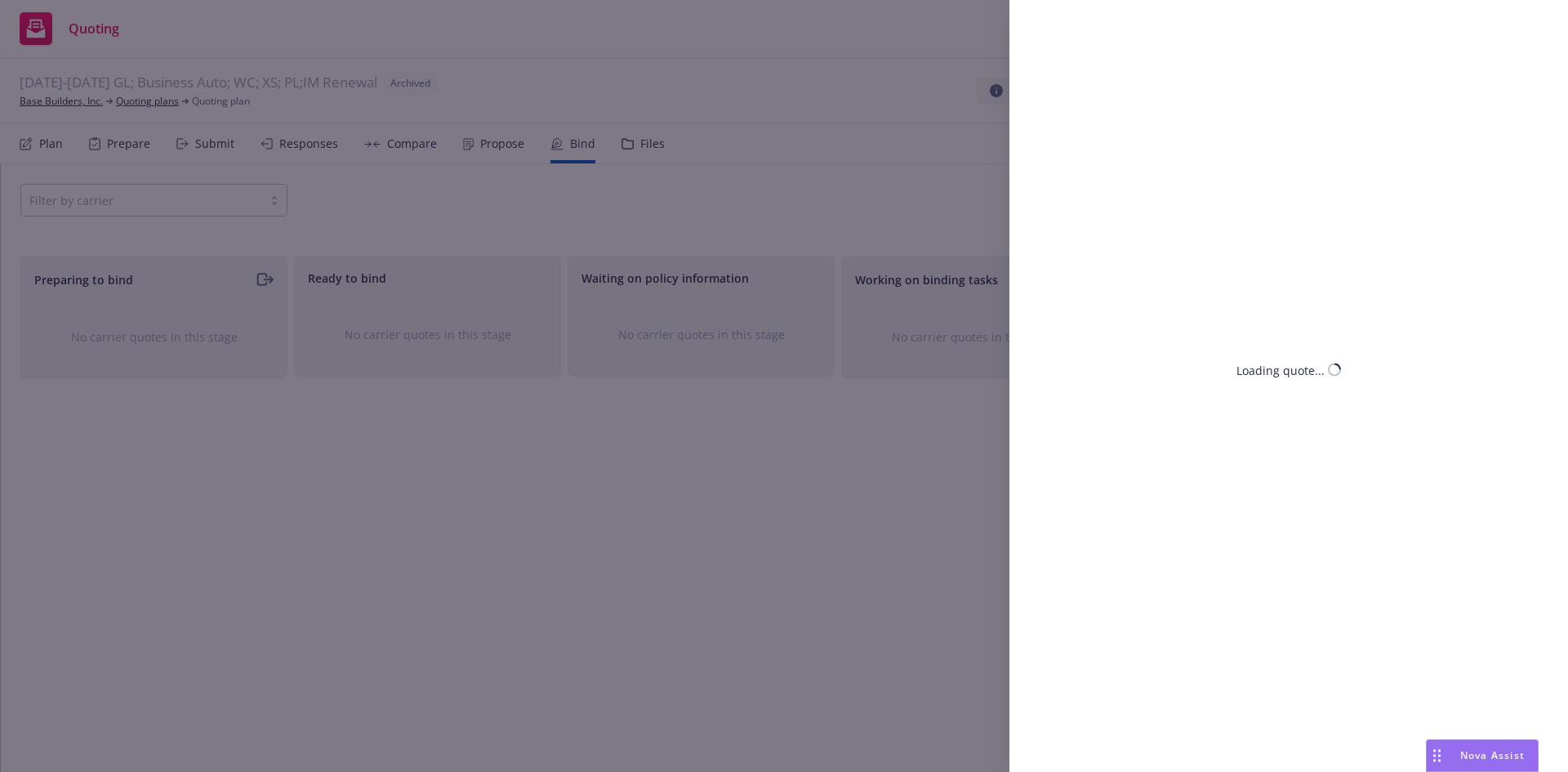
select select "CA"
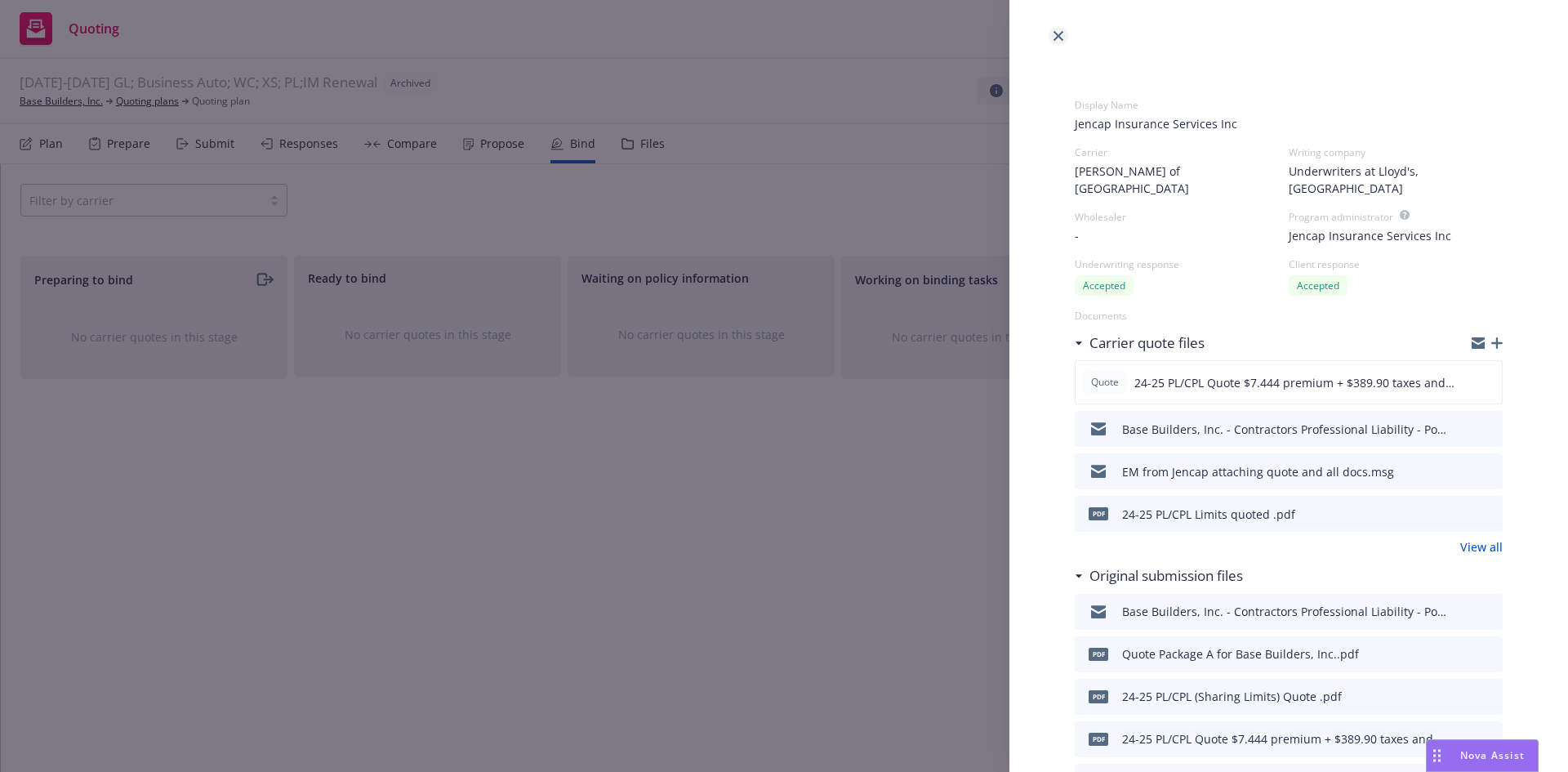
click at [1058, 33] on icon "close" at bounding box center [1059, 36] width 10 height 10
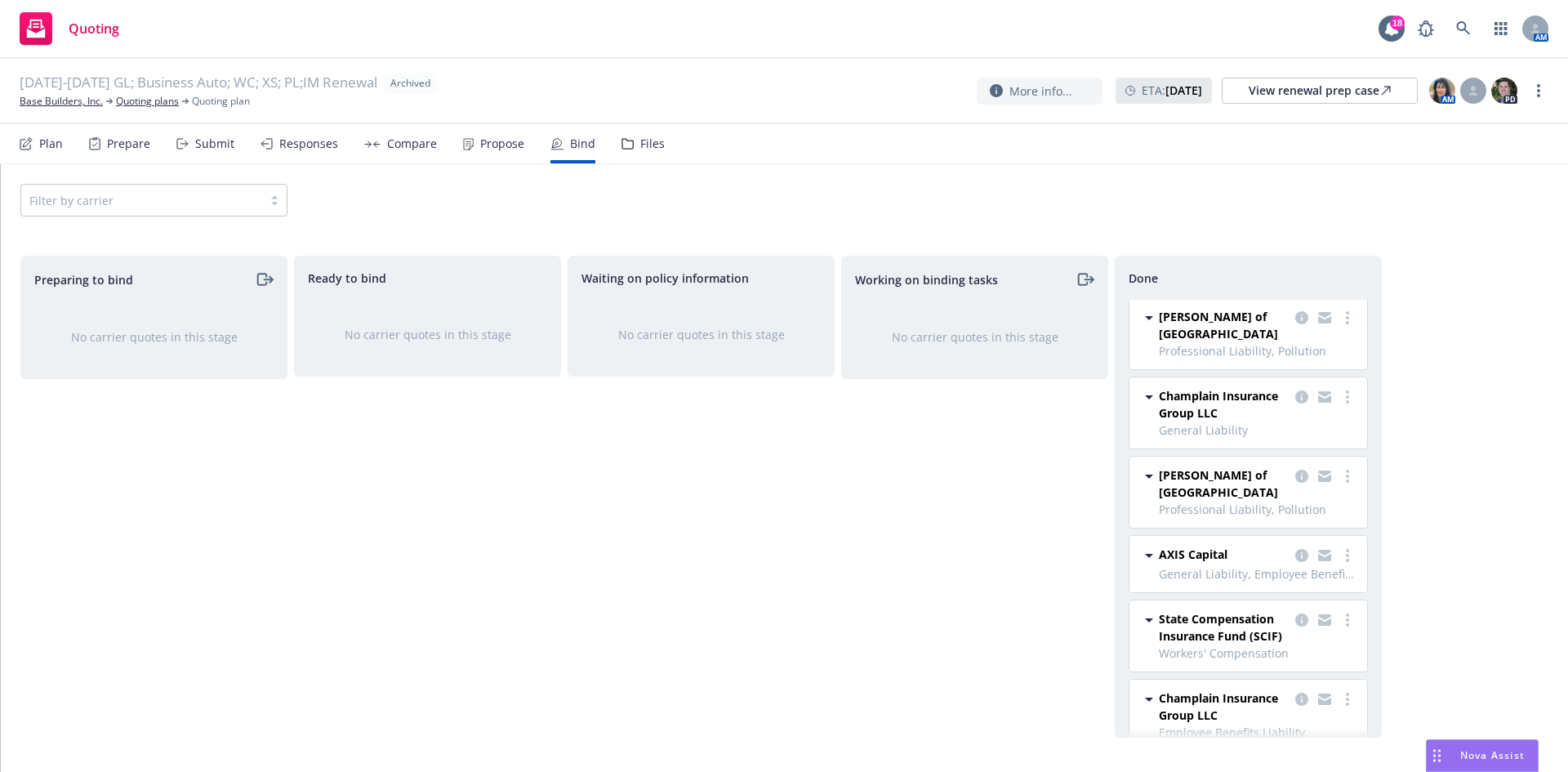
click at [646, 137] on div "Files" at bounding box center [652, 143] width 25 height 13
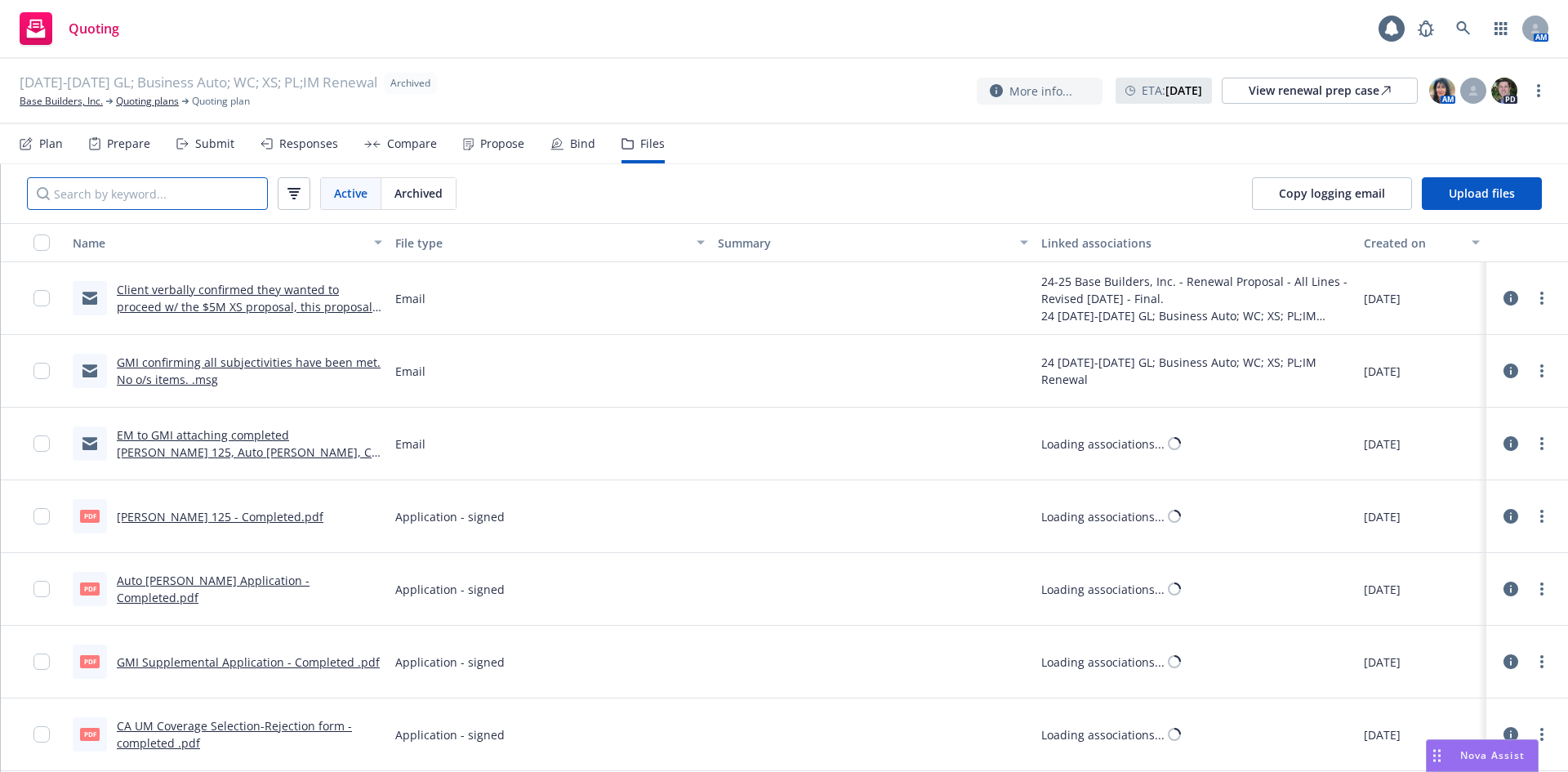
click at [161, 183] on input "Search by keyword..." at bounding box center [147, 193] width 241 height 33
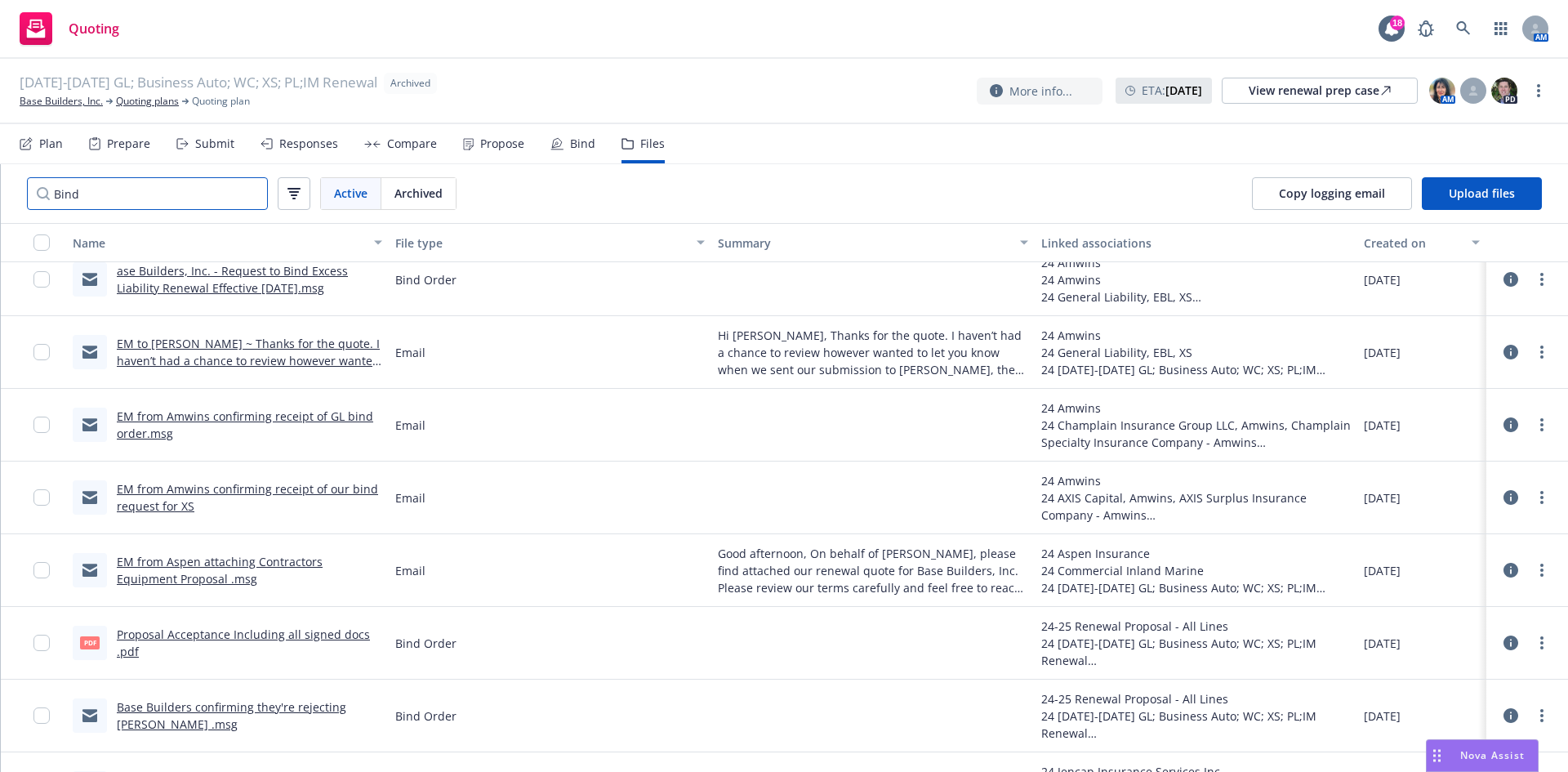
scroll to position [287, 0]
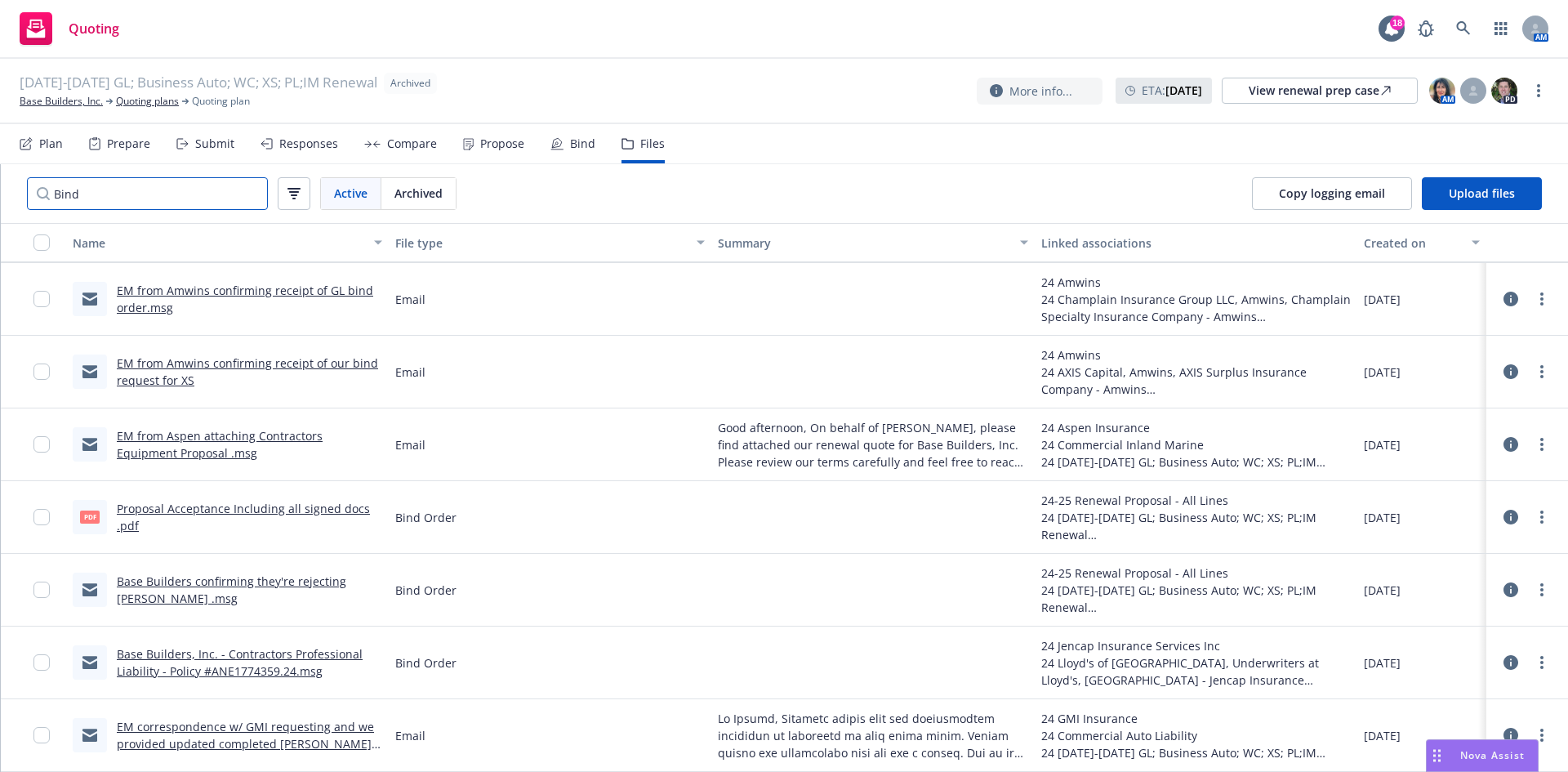
type input "Bind"
click at [246, 652] on link "Base Builders, Inc. - Contractors Professional Liability - Policy #ANE1774359.2…" at bounding box center [239, 662] width 246 height 33
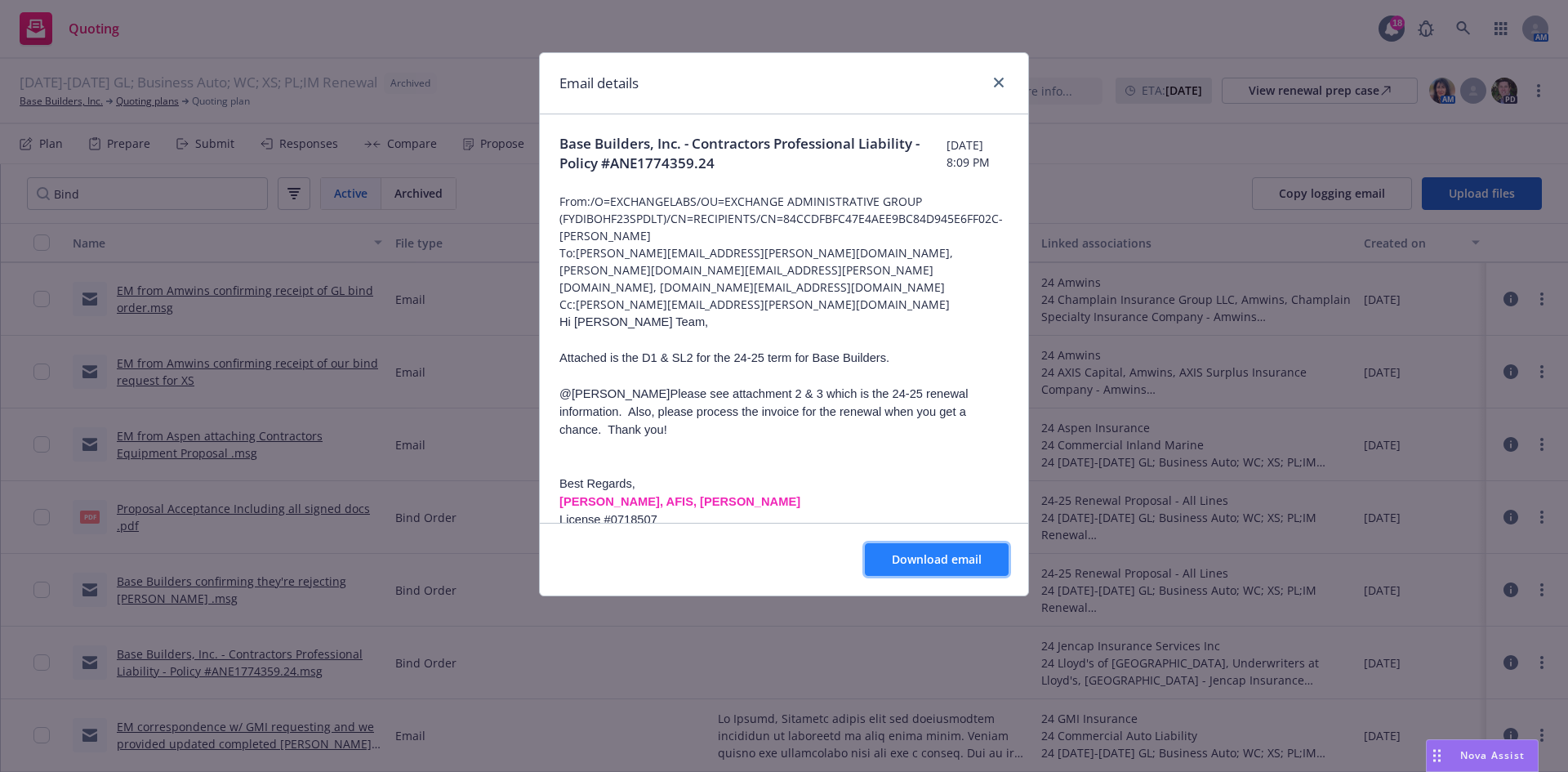
click at [946, 558] on span "Download email" at bounding box center [936, 560] width 90 height 16
click at [999, 83] on icon "close" at bounding box center [999, 83] width 10 height 10
